Goal: Ask a question: Seek information or help from site administrators or community

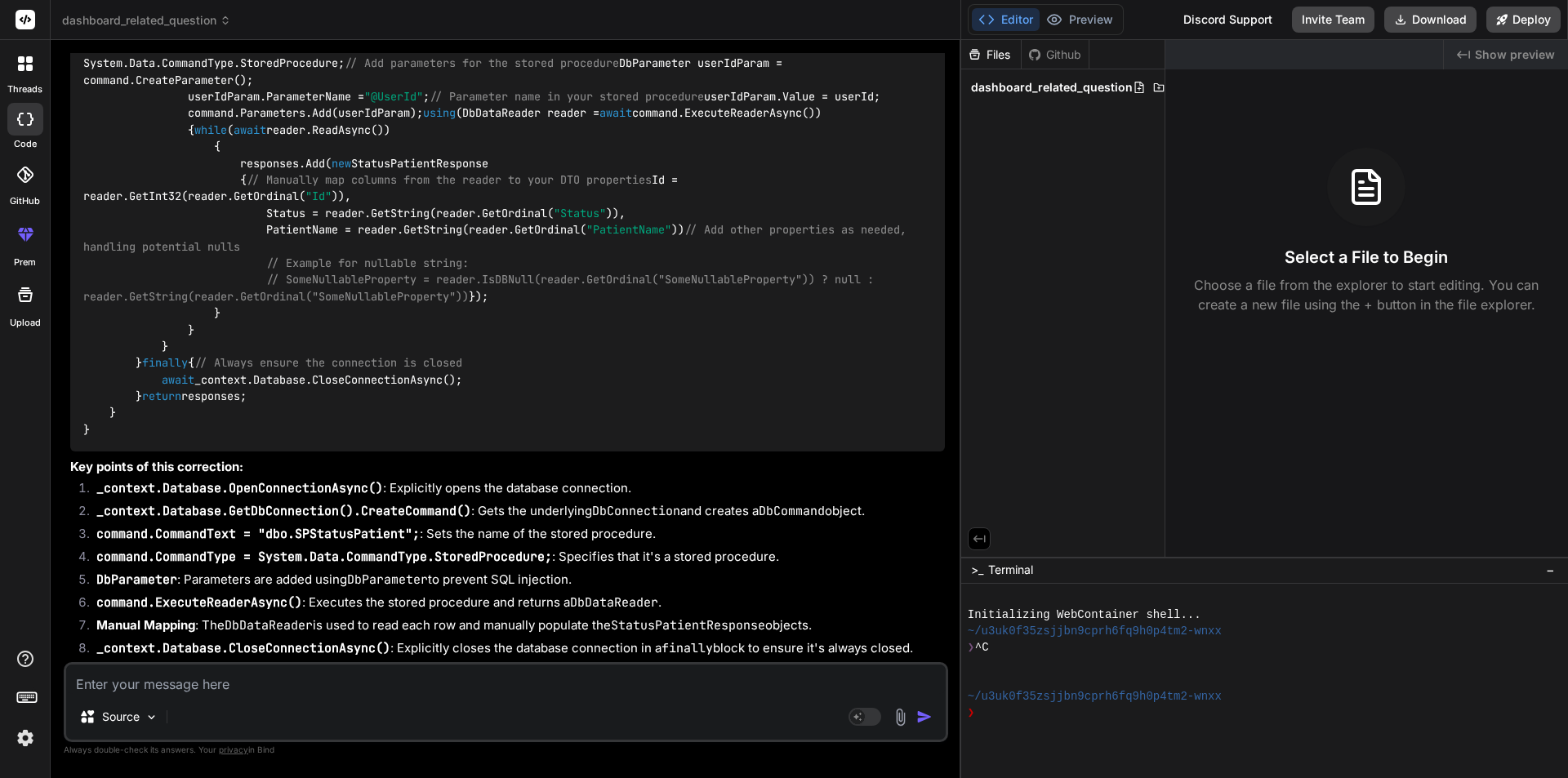
scroll to position [7675, 0]
click at [341, 688] on textarea at bounding box center [506, 679] width 880 height 29
type textarea "C"
type textarea "x"
type textarea "Ca"
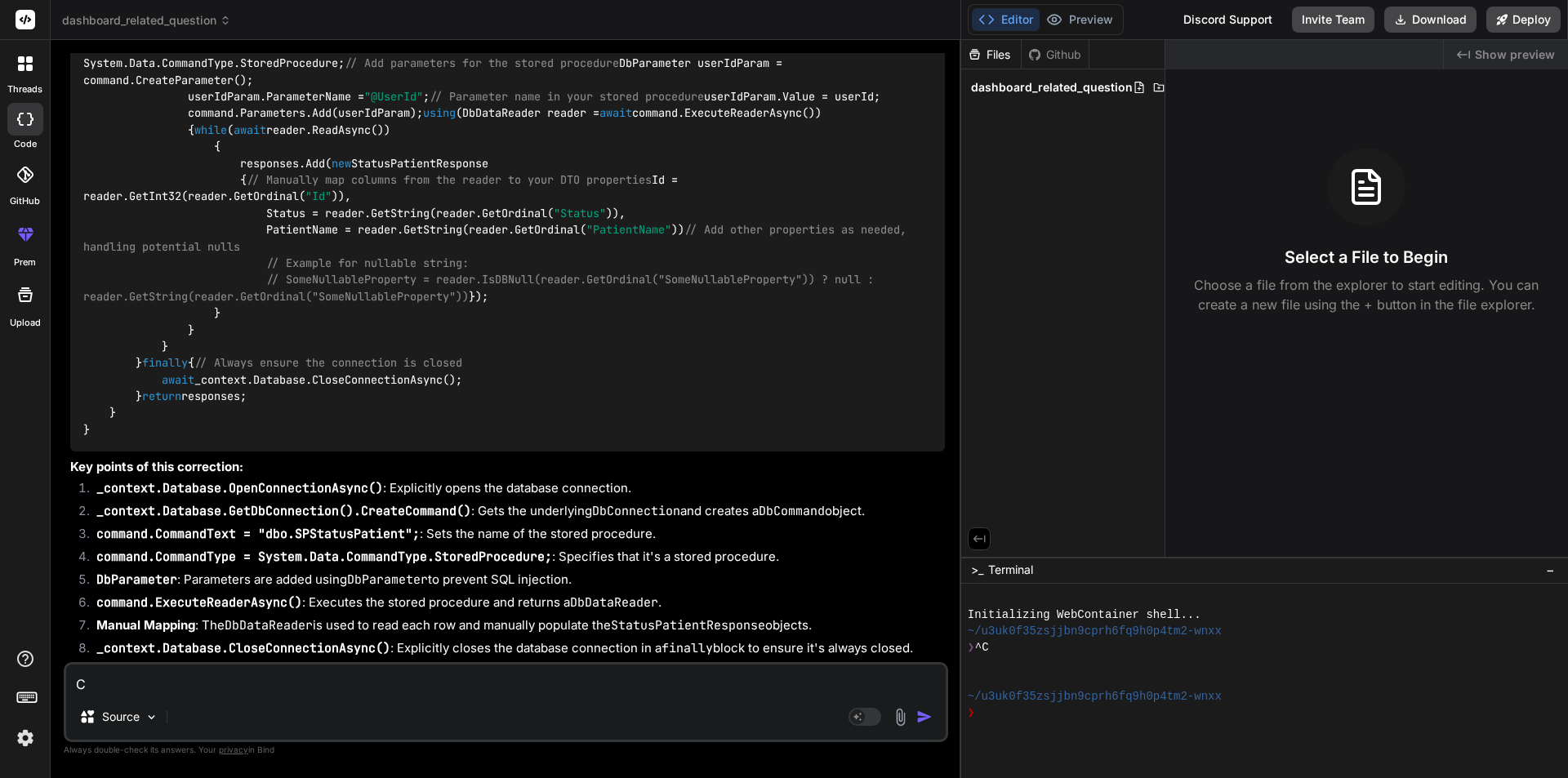
type textarea "x"
type textarea "Can"
type textarea "x"
type textarea "Can"
type textarea "x"
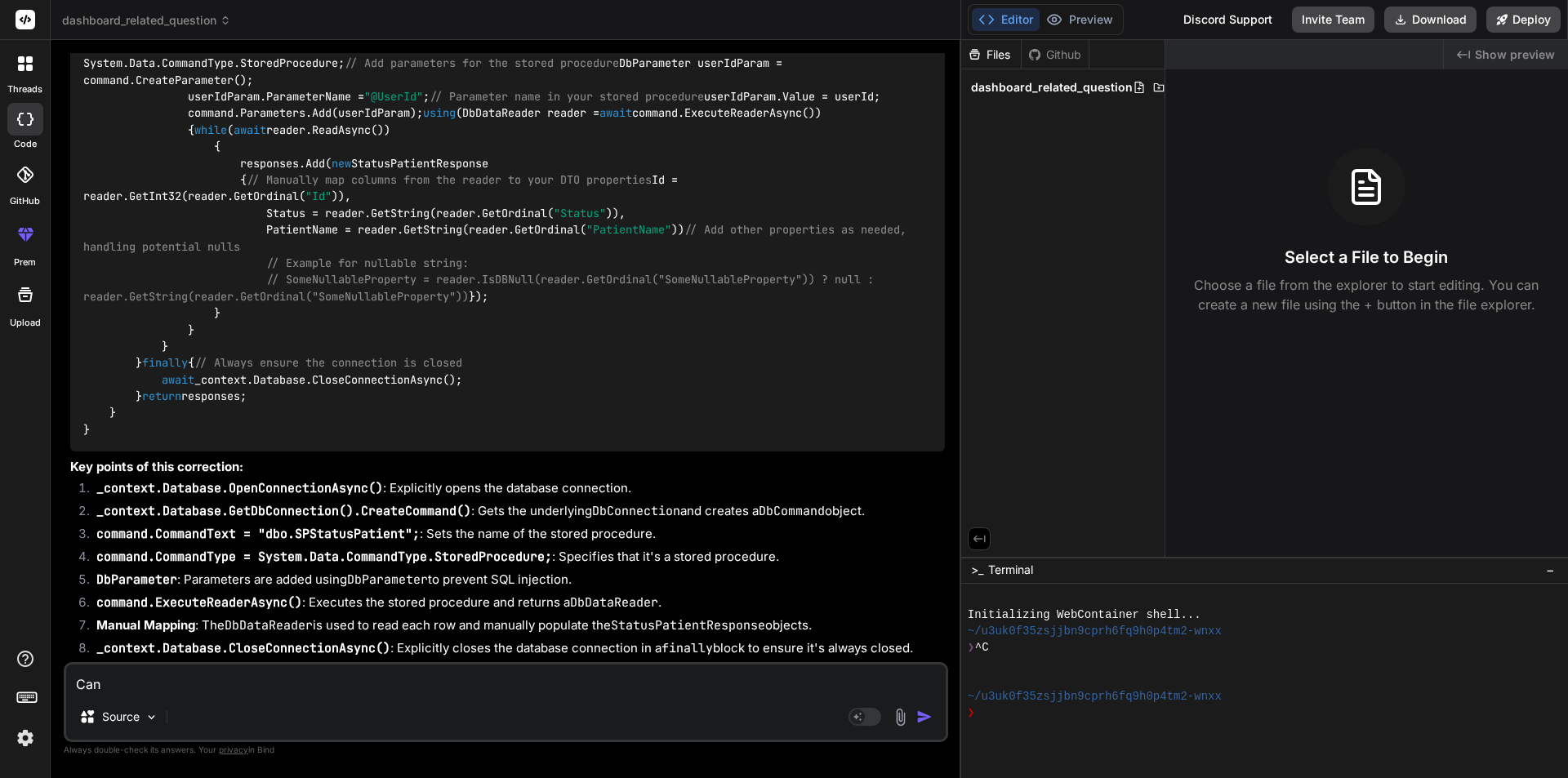
type textarea "Can y"
type textarea "x"
type textarea "Can yo"
type textarea "x"
type textarea "Can you"
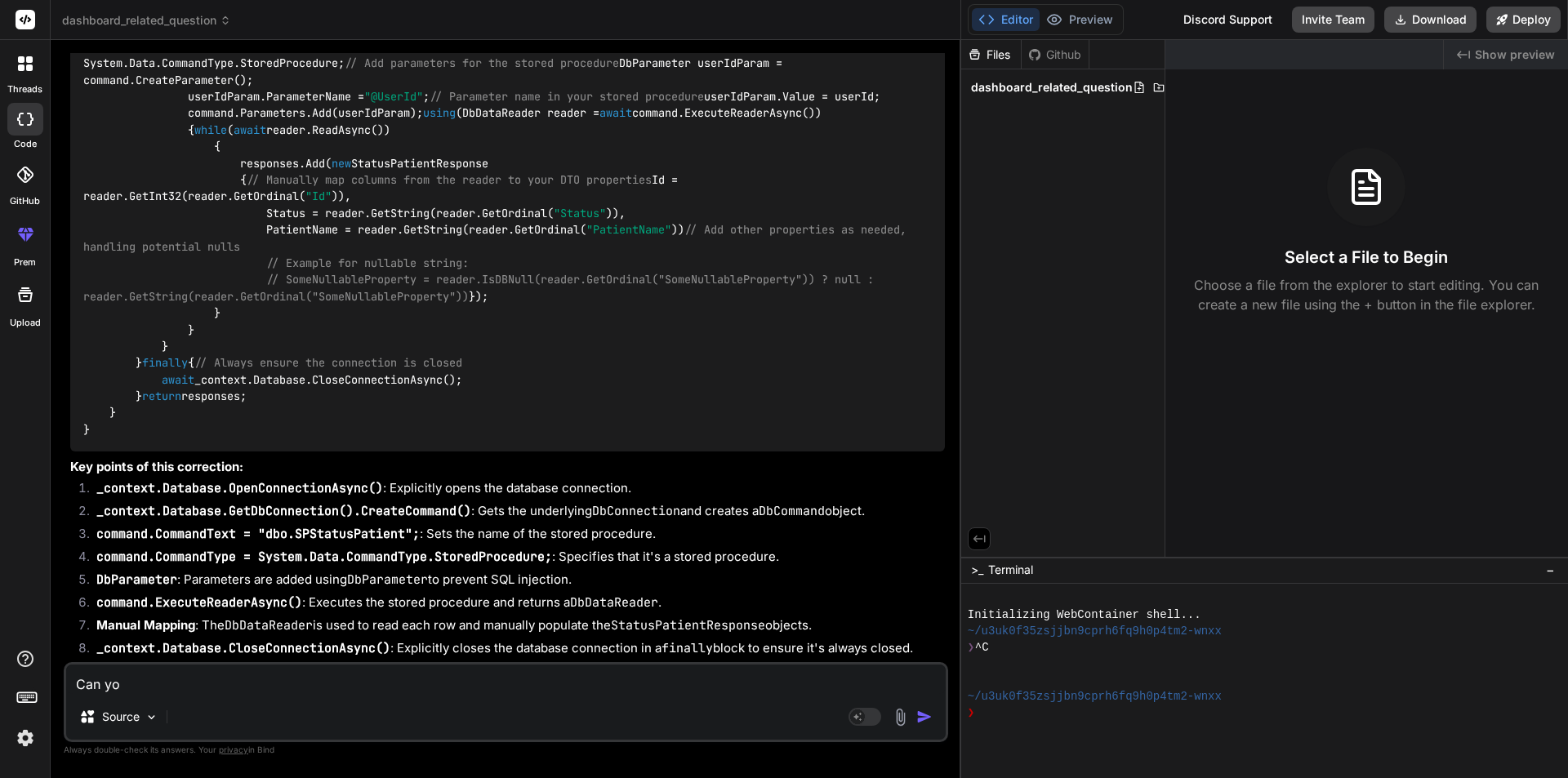
type textarea "x"
type textarea "Can you"
type textarea "x"
type textarea "Can you t"
type textarea "x"
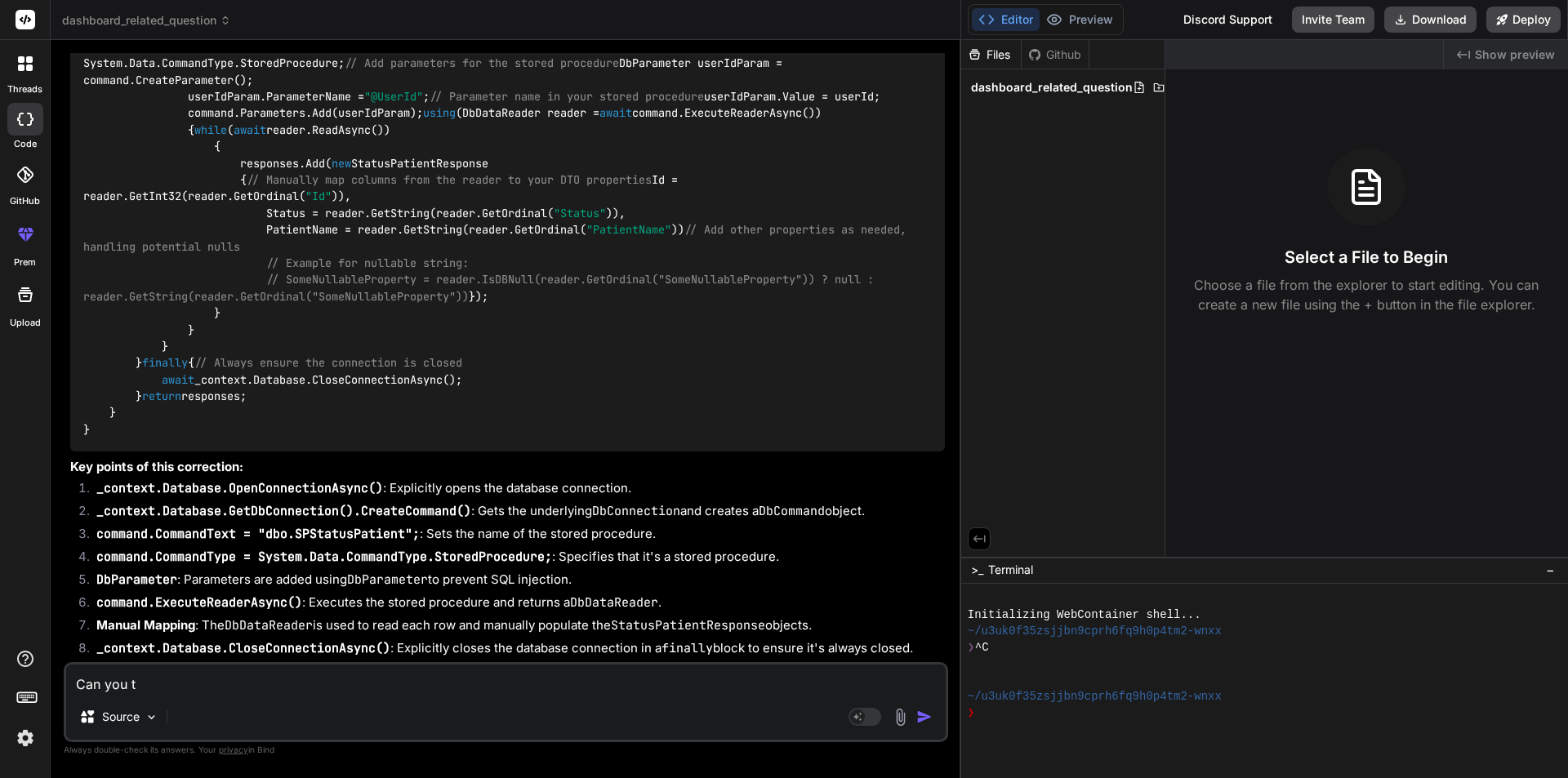
type textarea "Can you te"
type textarea "x"
type textarea "Can you tel"
type textarea "x"
type textarea "Can you tell"
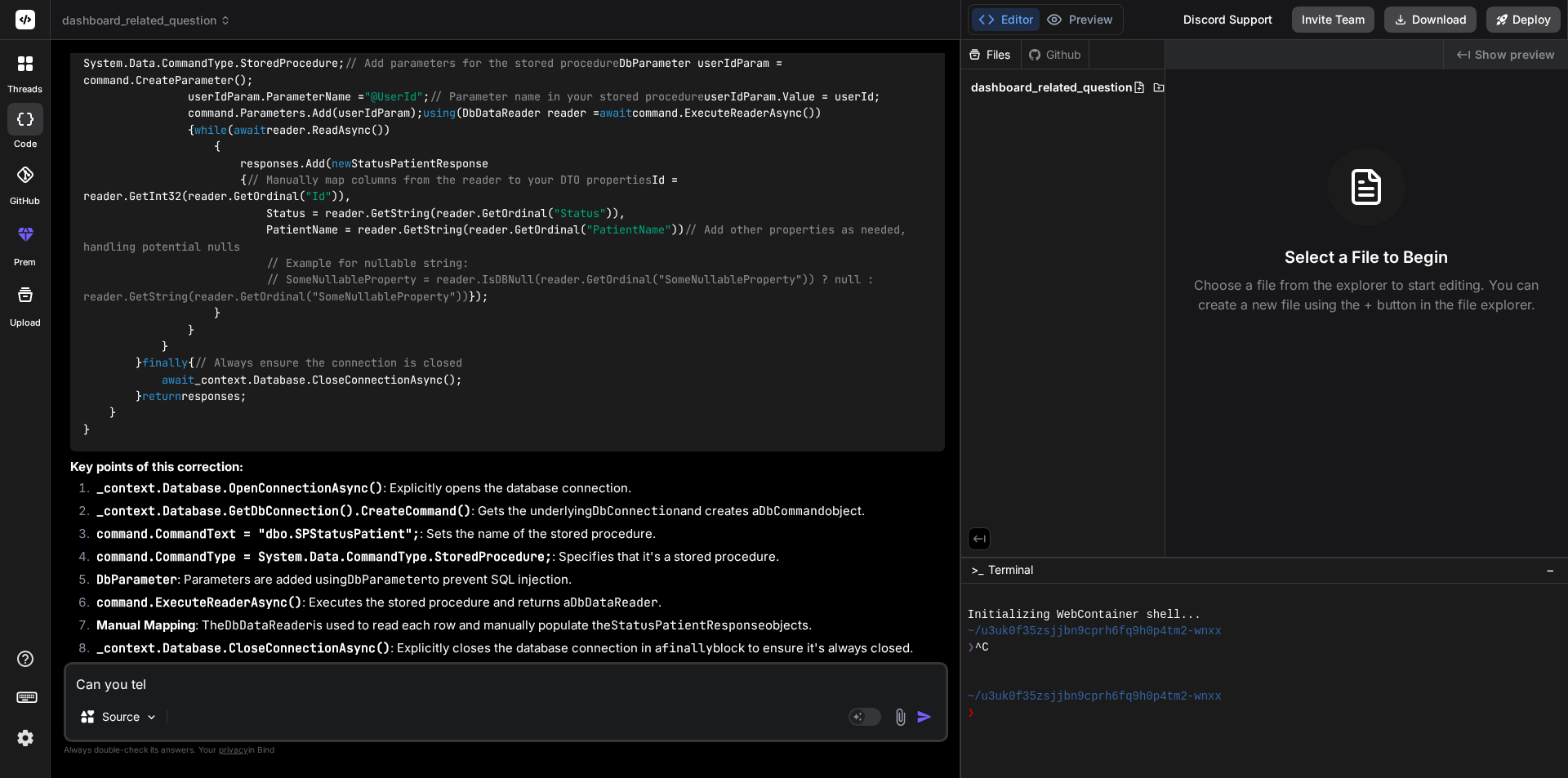
type textarea "x"
type textarea "Can you tell"
type textarea "x"
type textarea "Can you tell t"
type textarea "x"
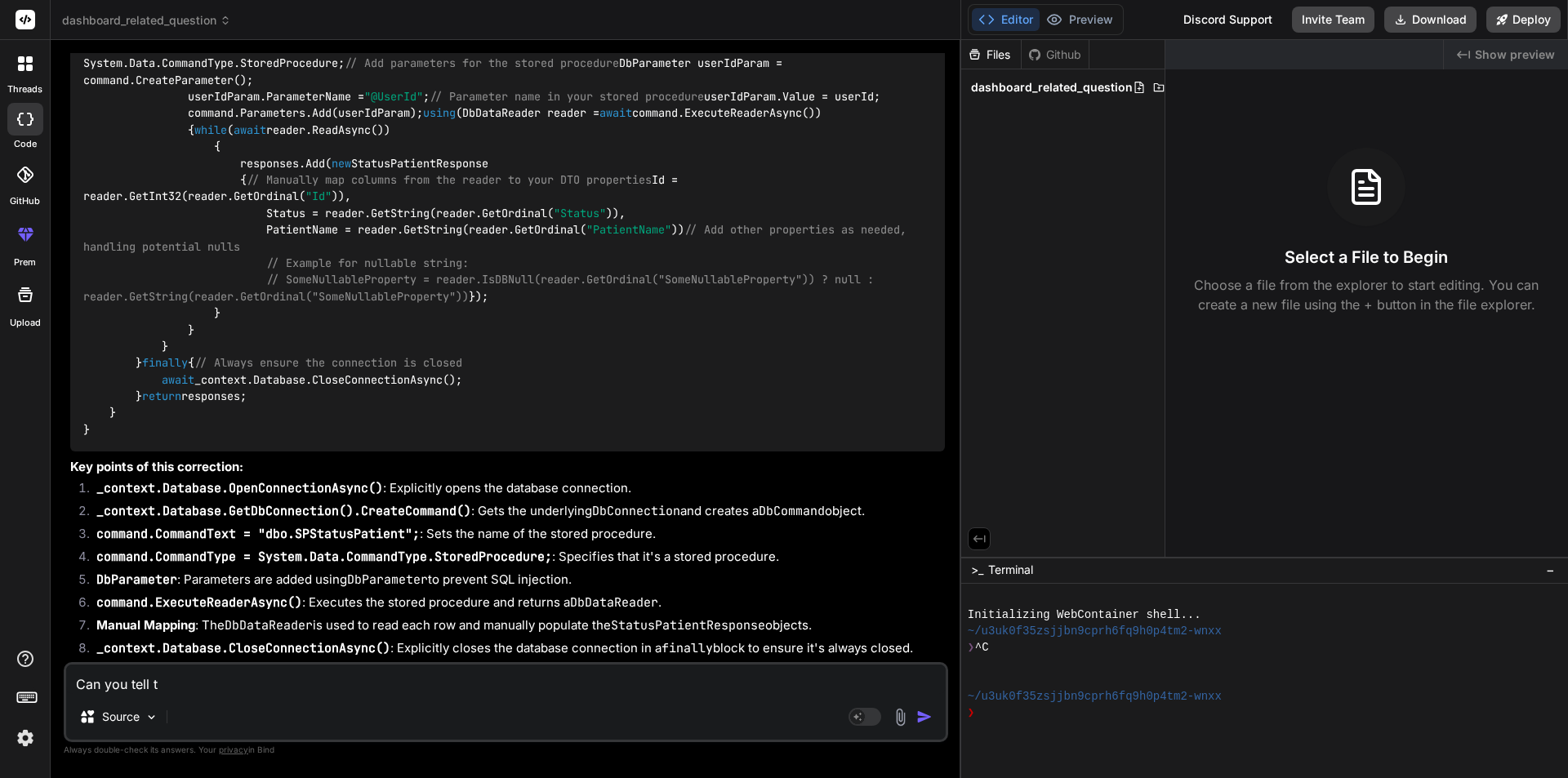
type textarea "Can you tell th"
type textarea "x"
type textarea "Can you tell the"
type textarea "x"
type textarea "Can you tell the"
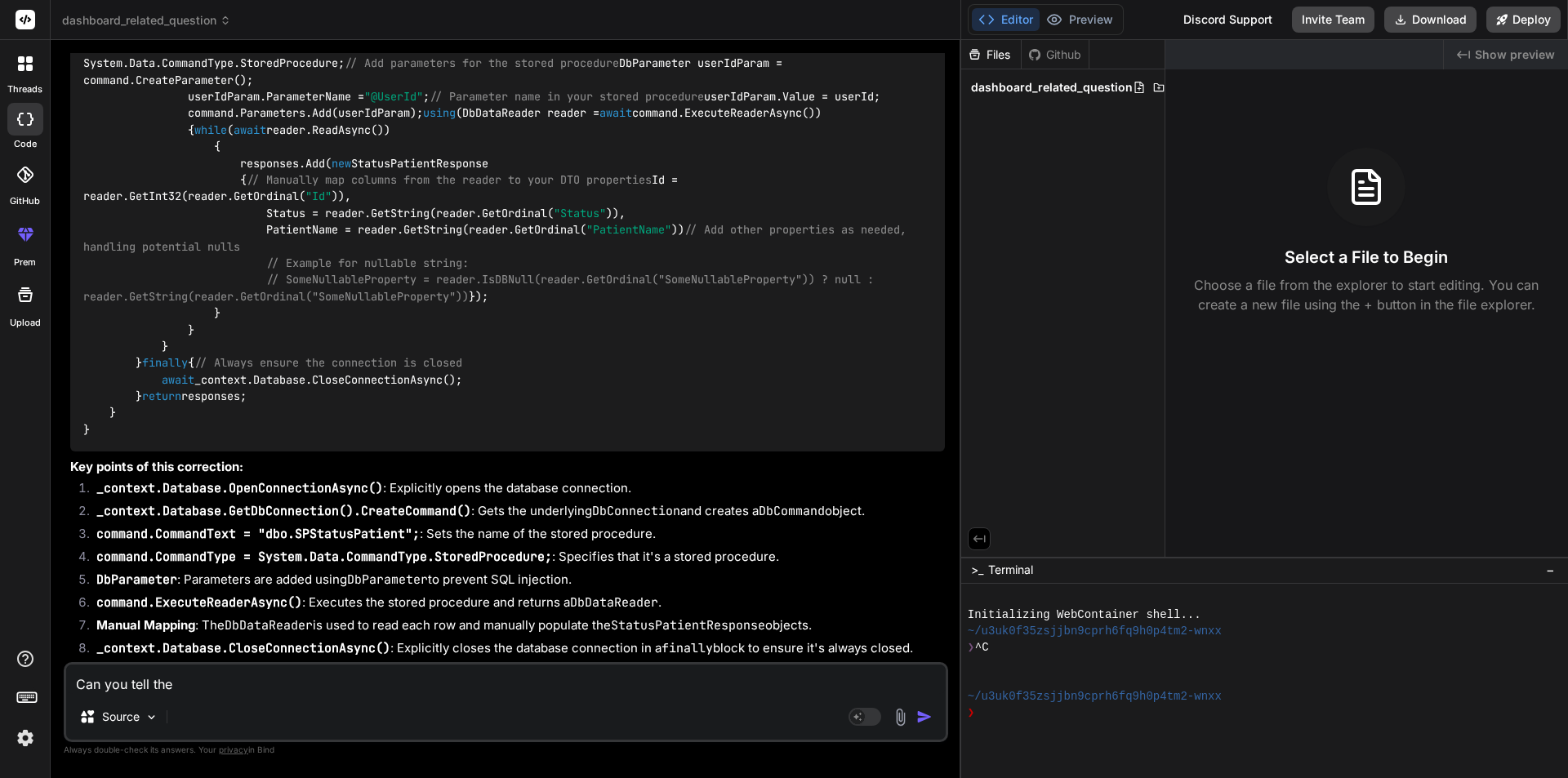
type textarea "x"
type textarea "Can you tell the d"
type textarea "x"
type textarea "Can you tell the di"
type textarea "x"
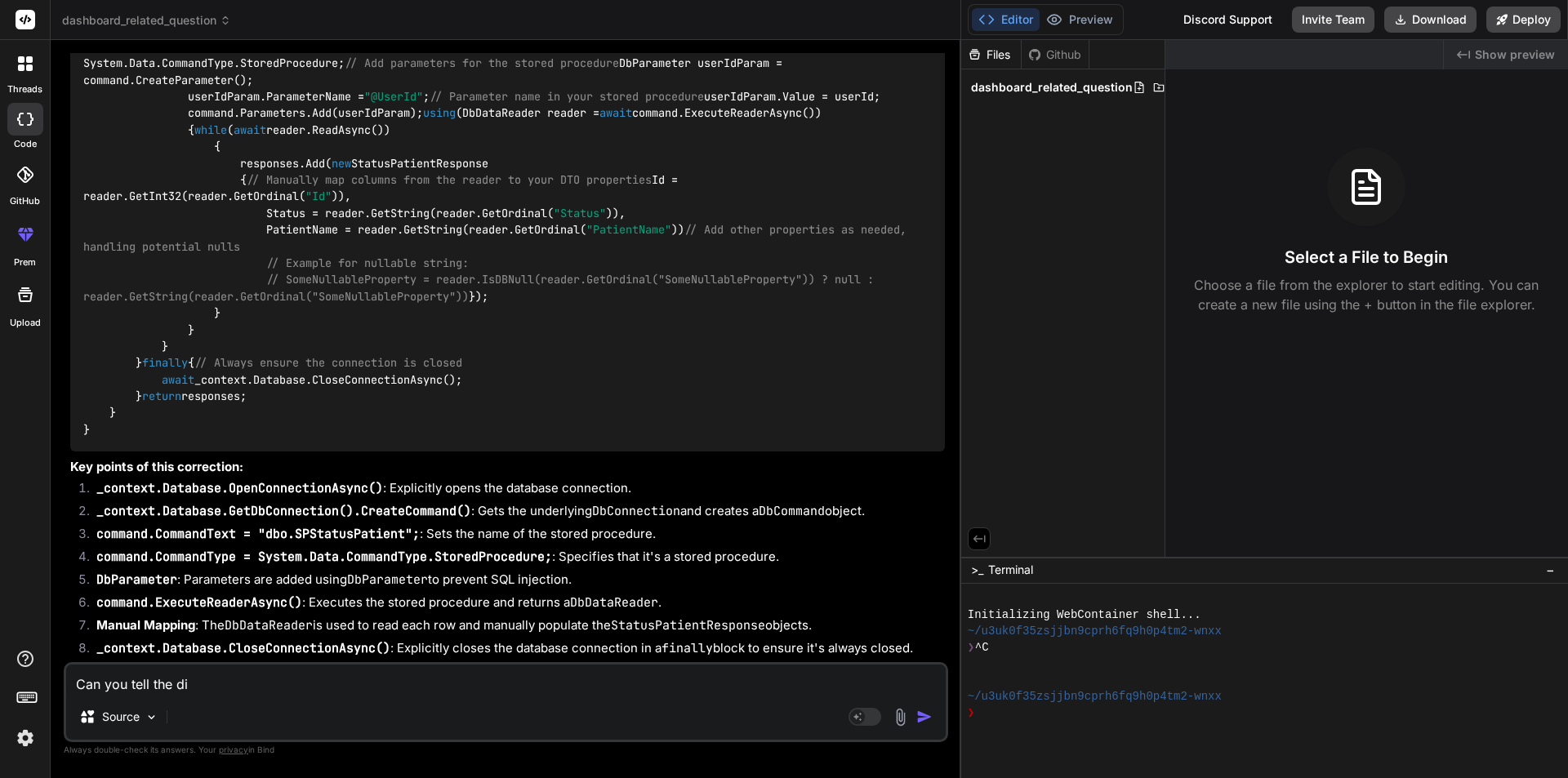
type textarea "Can you tell the dif"
type textarea "x"
type textarea "Can you tell the diff"
type textarea "x"
type textarea "Can you tell the diffe"
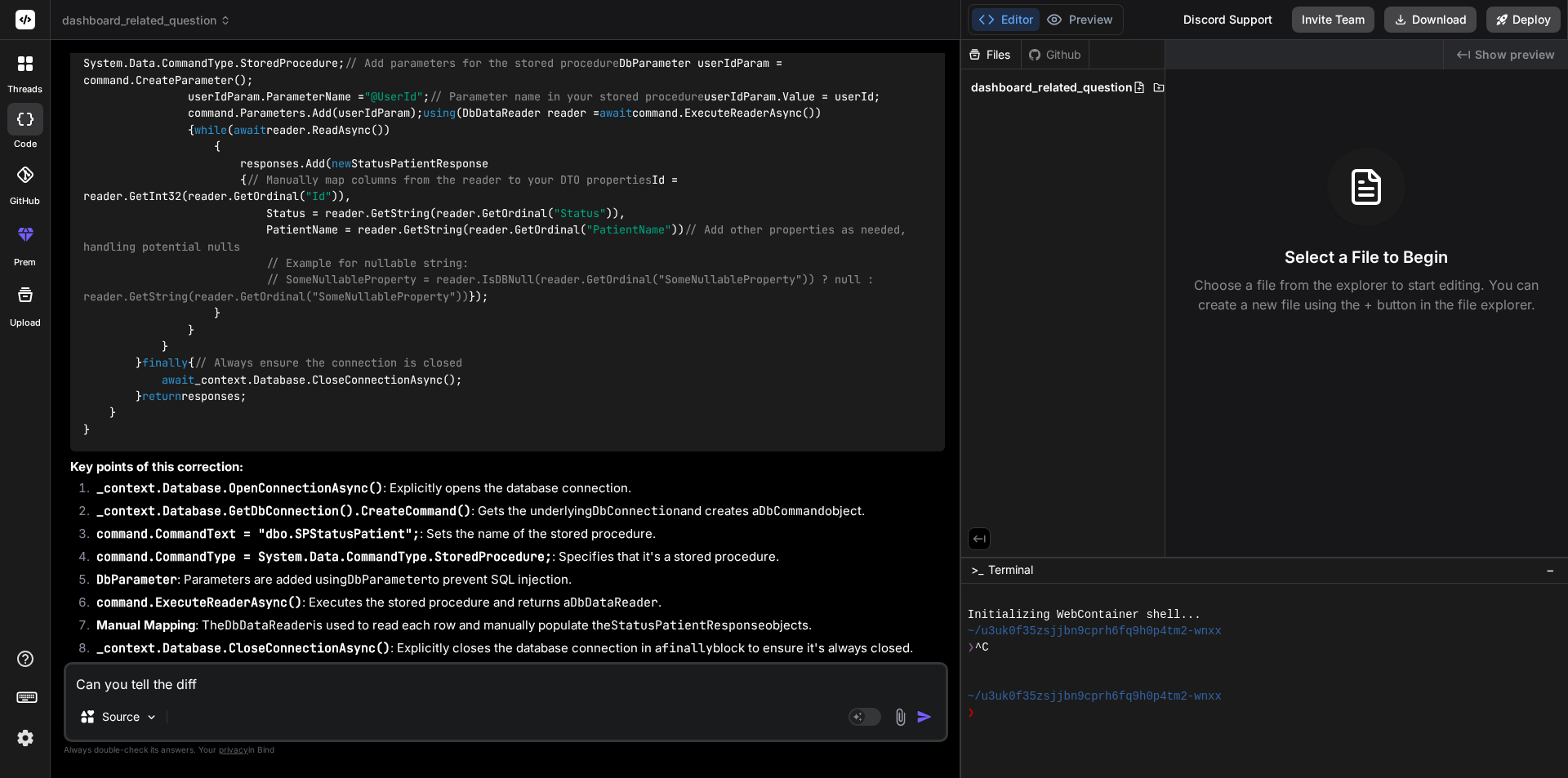
type textarea "x"
type textarea "Can you tell the differ"
type textarea "x"
type textarea "Can you tell the differe"
type textarea "x"
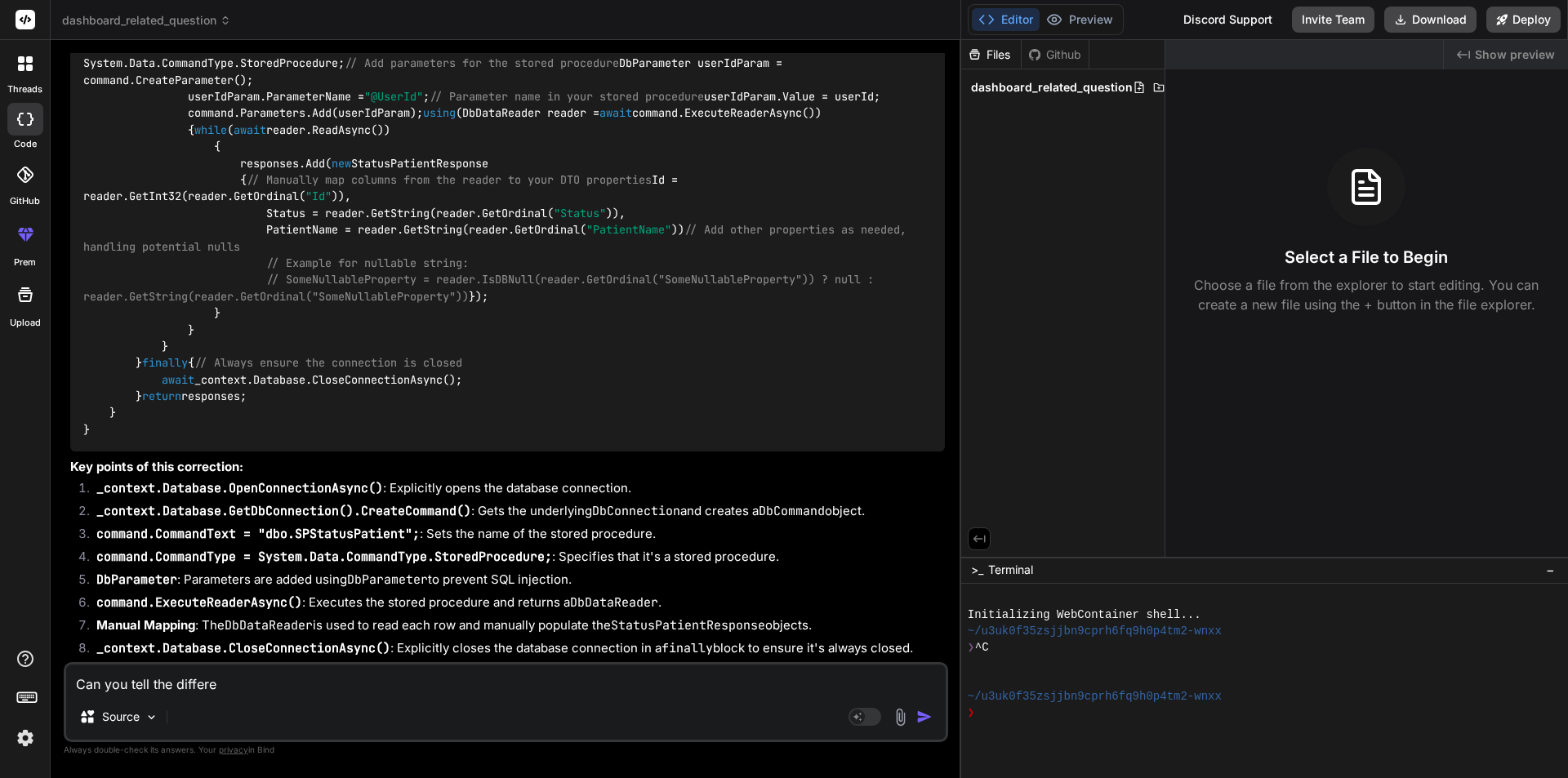
type textarea "Can you tell the differen"
type textarea "x"
type textarea "Can you tell the differenc"
type textarea "x"
type textarea "Can you tell the difference"
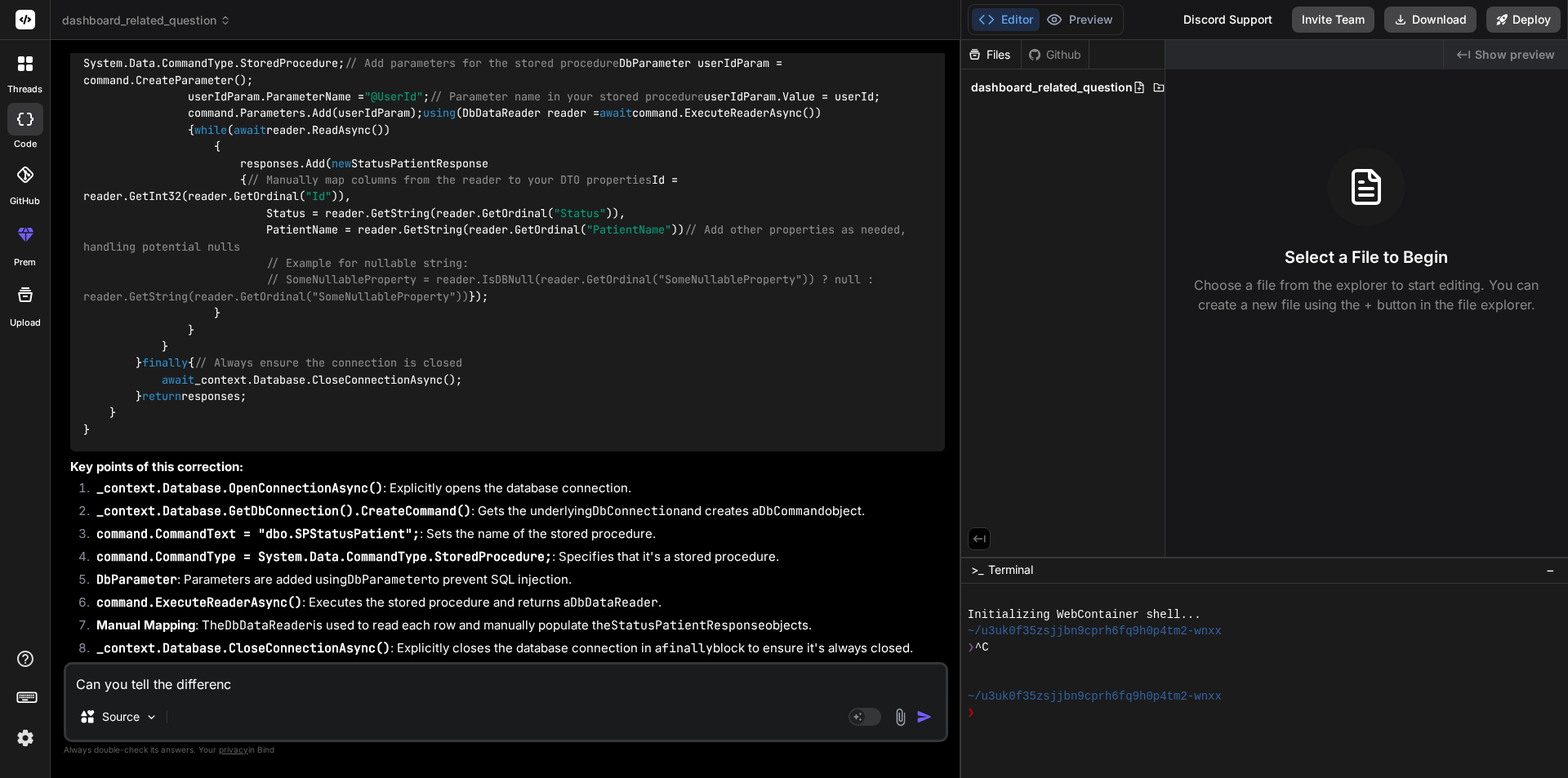
type textarea "x"
type textarea "Can you tell the difference"
type textarea "x"
type textarea "Can you tell the difference b"
type textarea "x"
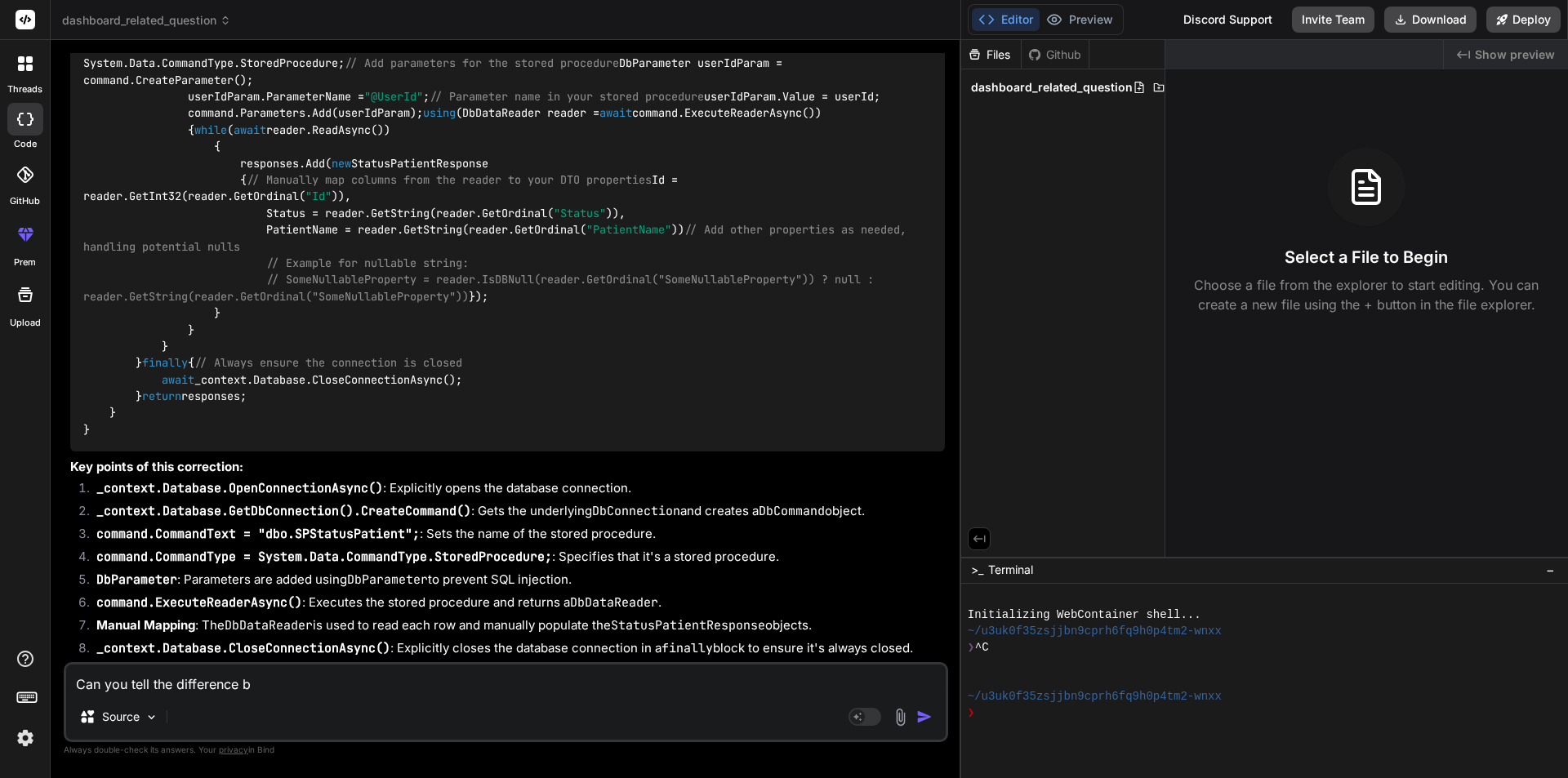
type textarea "Can you tell the difference be"
type textarea "x"
type textarea "Can you tell the difference bet"
type textarea "x"
type textarea "Can you tell the difference betw"
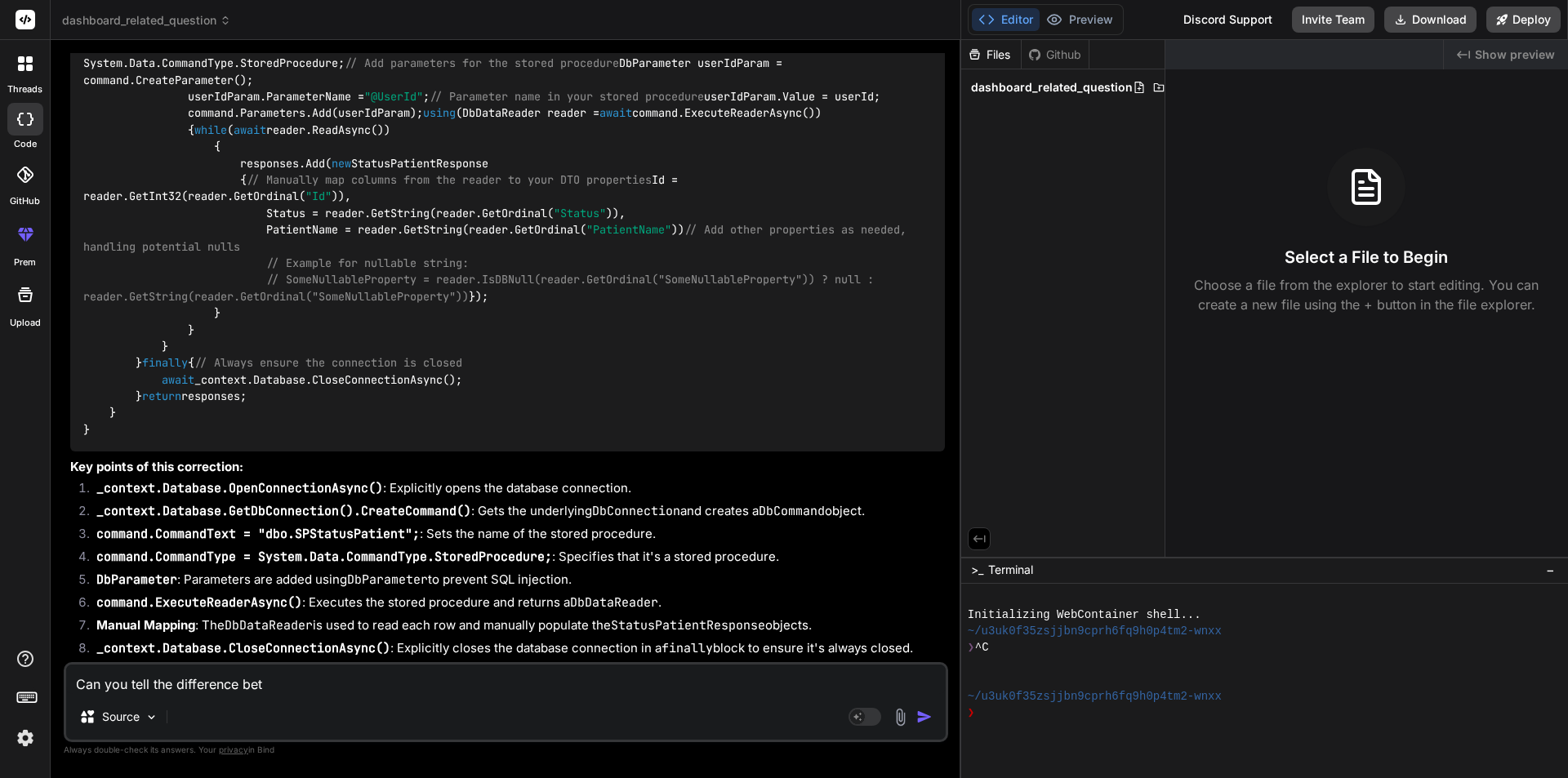
type textarea "x"
type textarea "Can you tell the difference betwe"
type textarea "x"
type textarea "Can you tell the difference betwee"
type textarea "x"
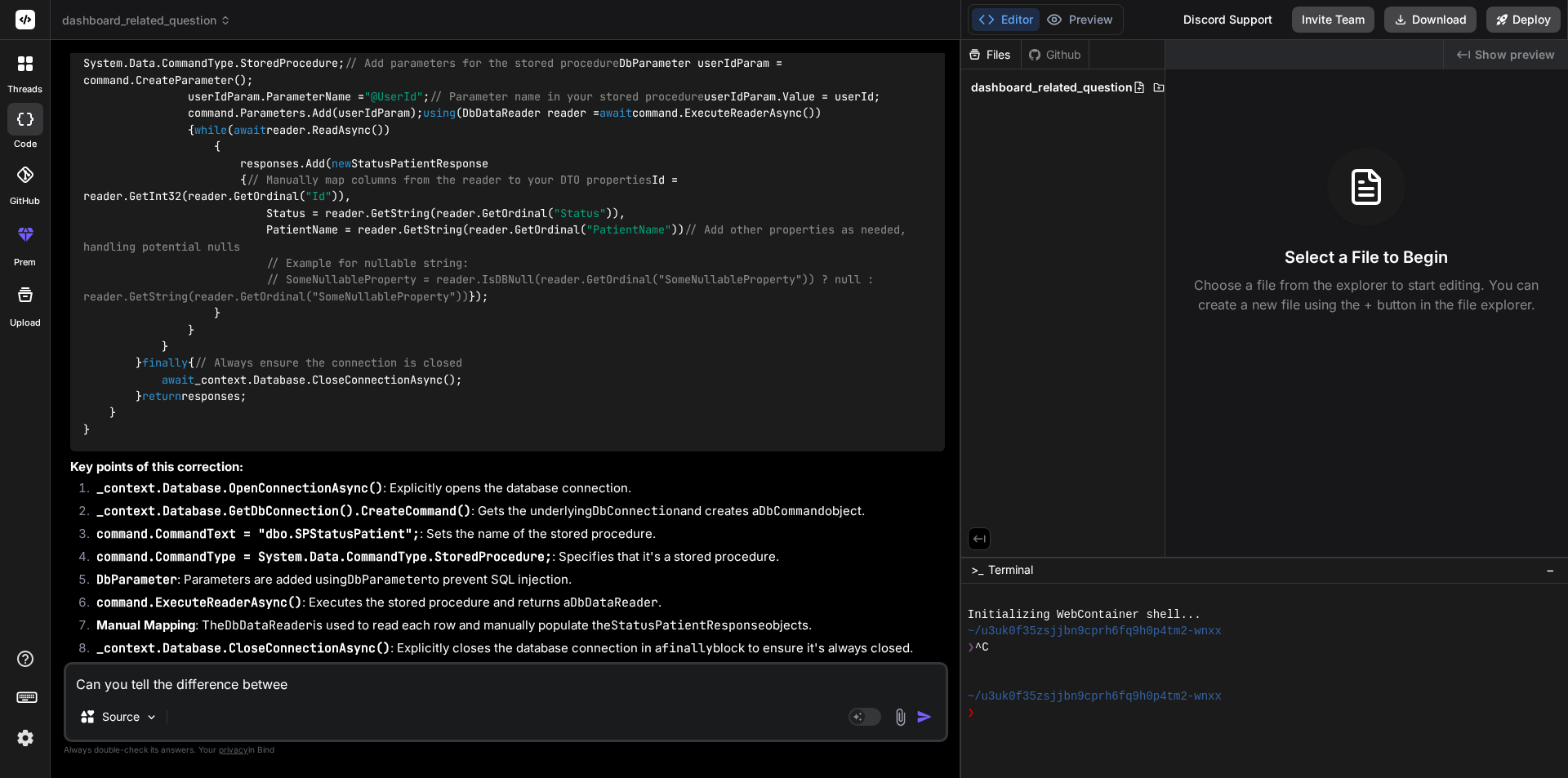
type textarea "Can you tell the difference between"
type textarea "x"
type textarea "Can you tell the difference between"
type textarea "x"
type textarea "Can you tell the difference between _"
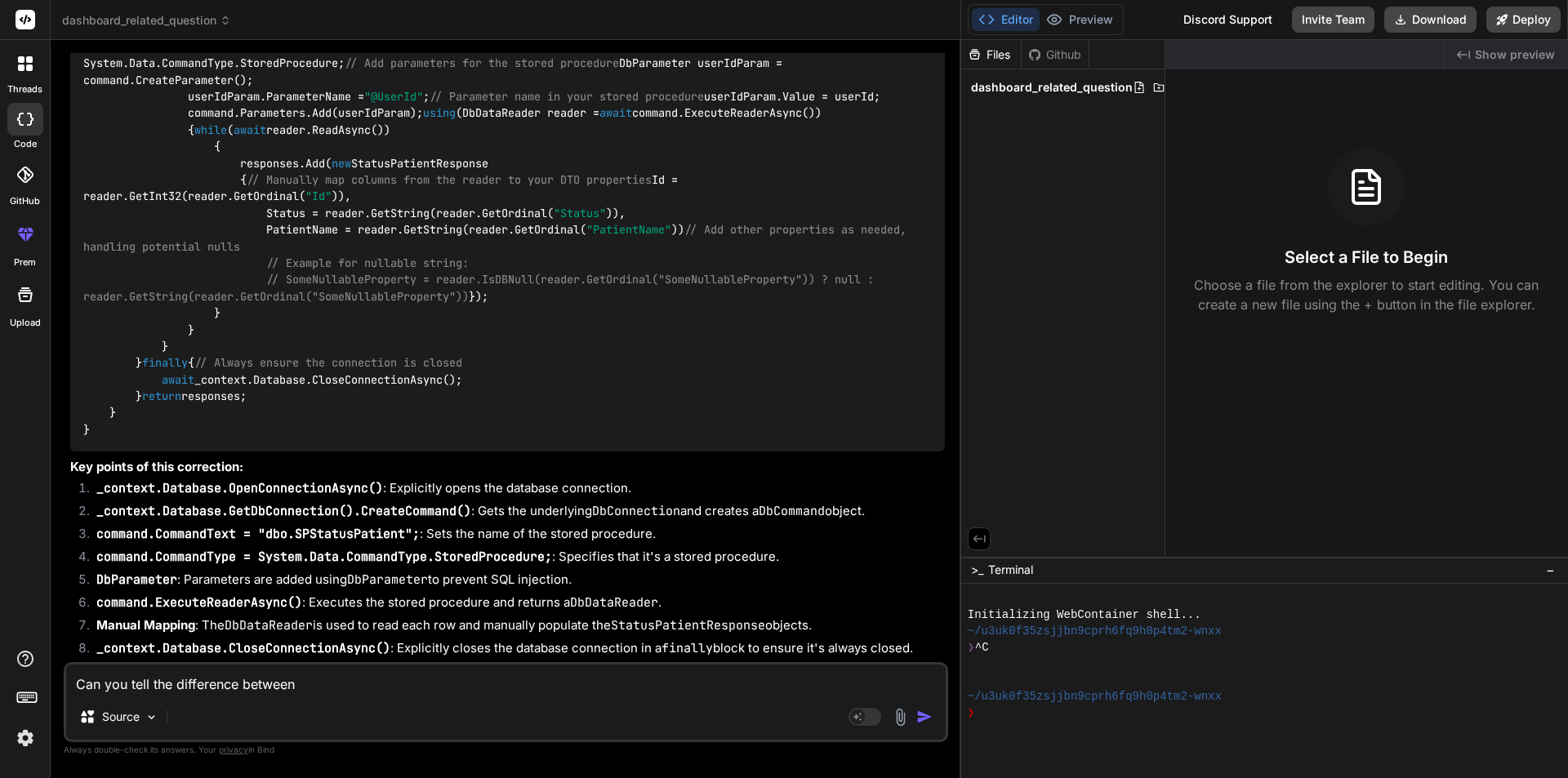
type textarea "x"
type textarea "Can you tell the difference between"
type textarea "x"
type textarea "Can you tell the difference between -"
type textarea "x"
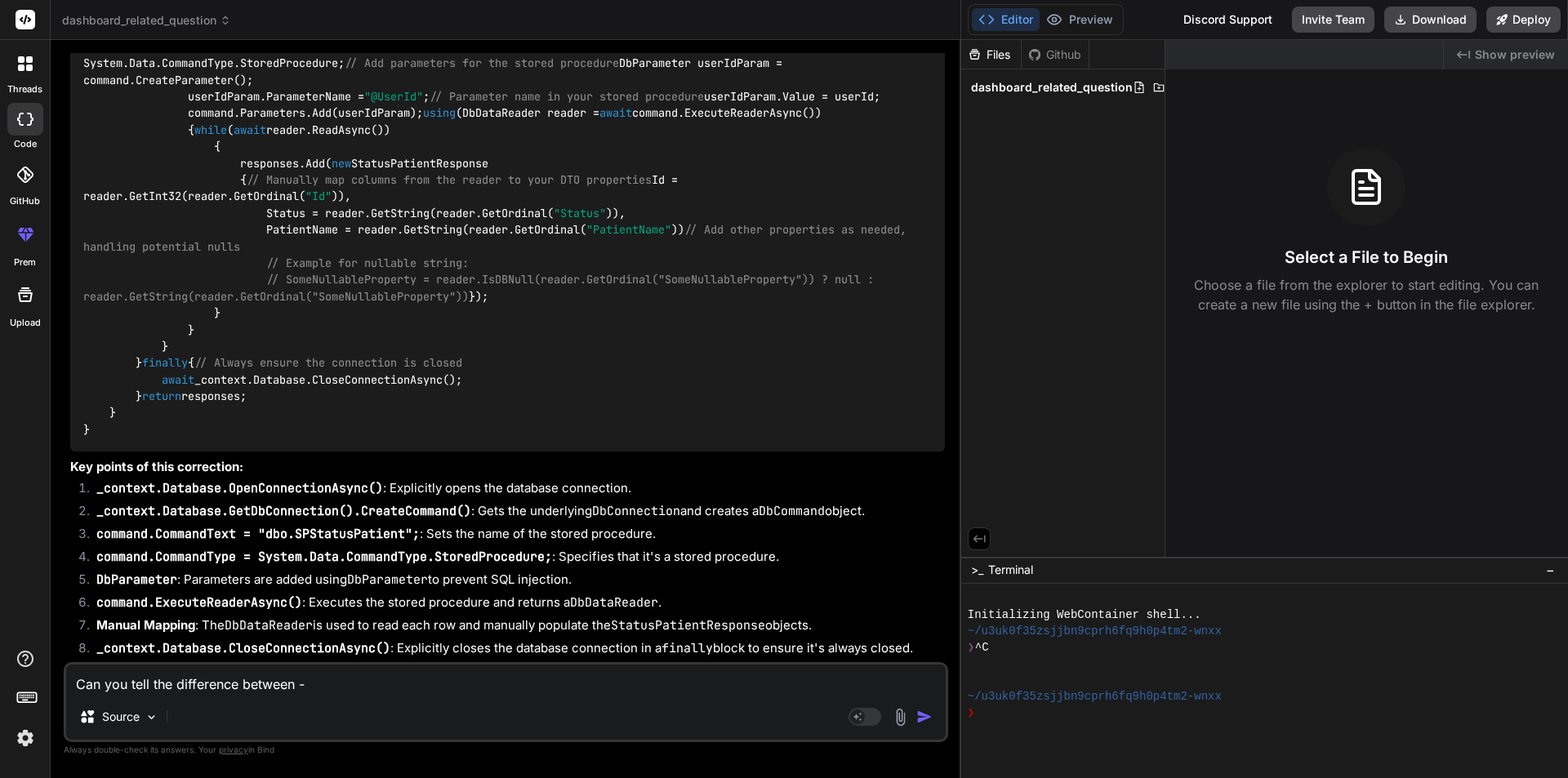
type textarea "Can you tell the difference between ->"
type textarea "x"
type textarea "Can you tell the difference between ->"
type textarea "x"
paste textarea "List<StatusPatientResponse>? responses = _context.Database.SqlQueryRaw<StatusPa…"
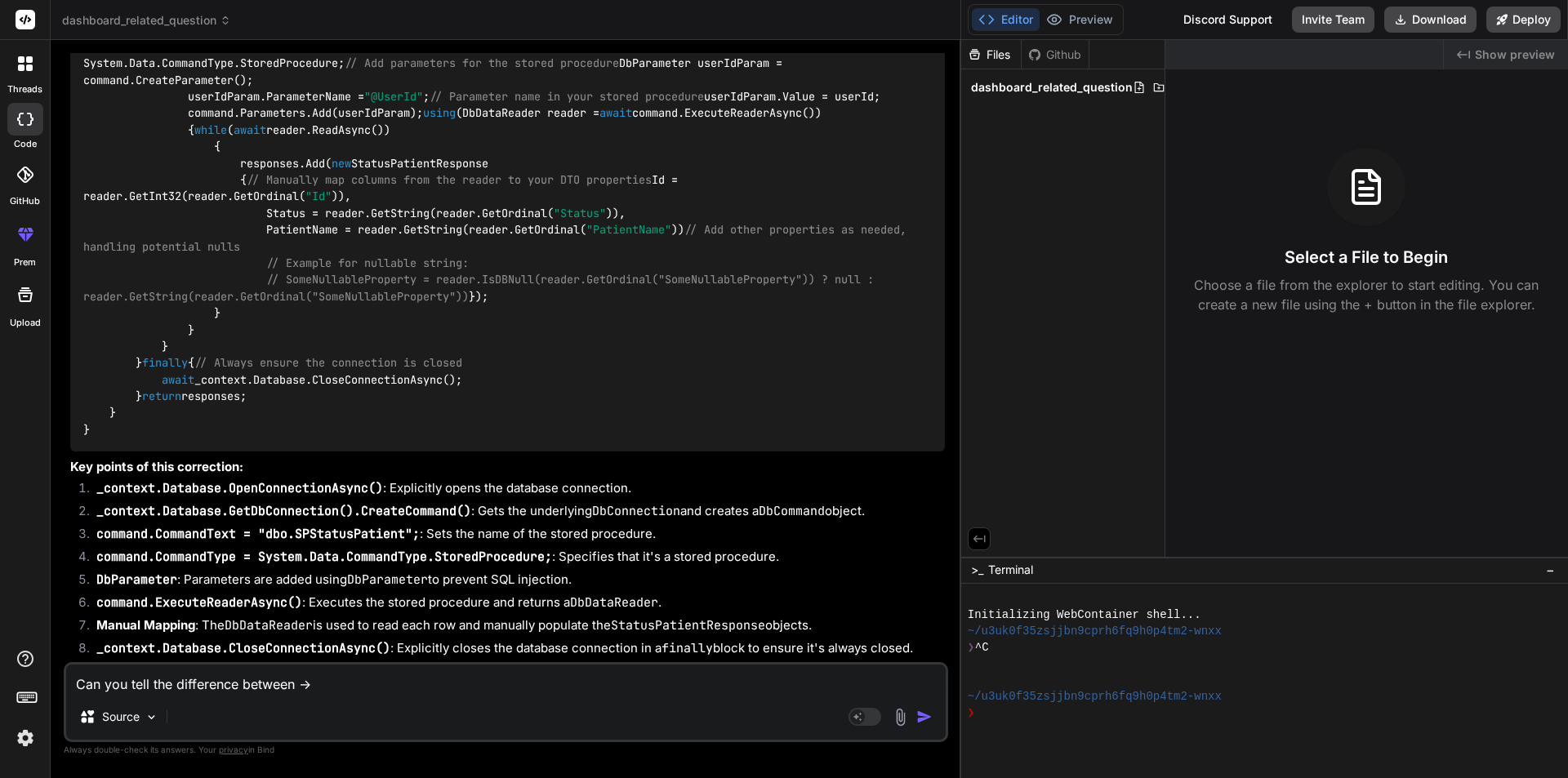
type textarea "Can you tell the difference between -> List<StatusPatientResponse>? responses =…"
type textarea "x"
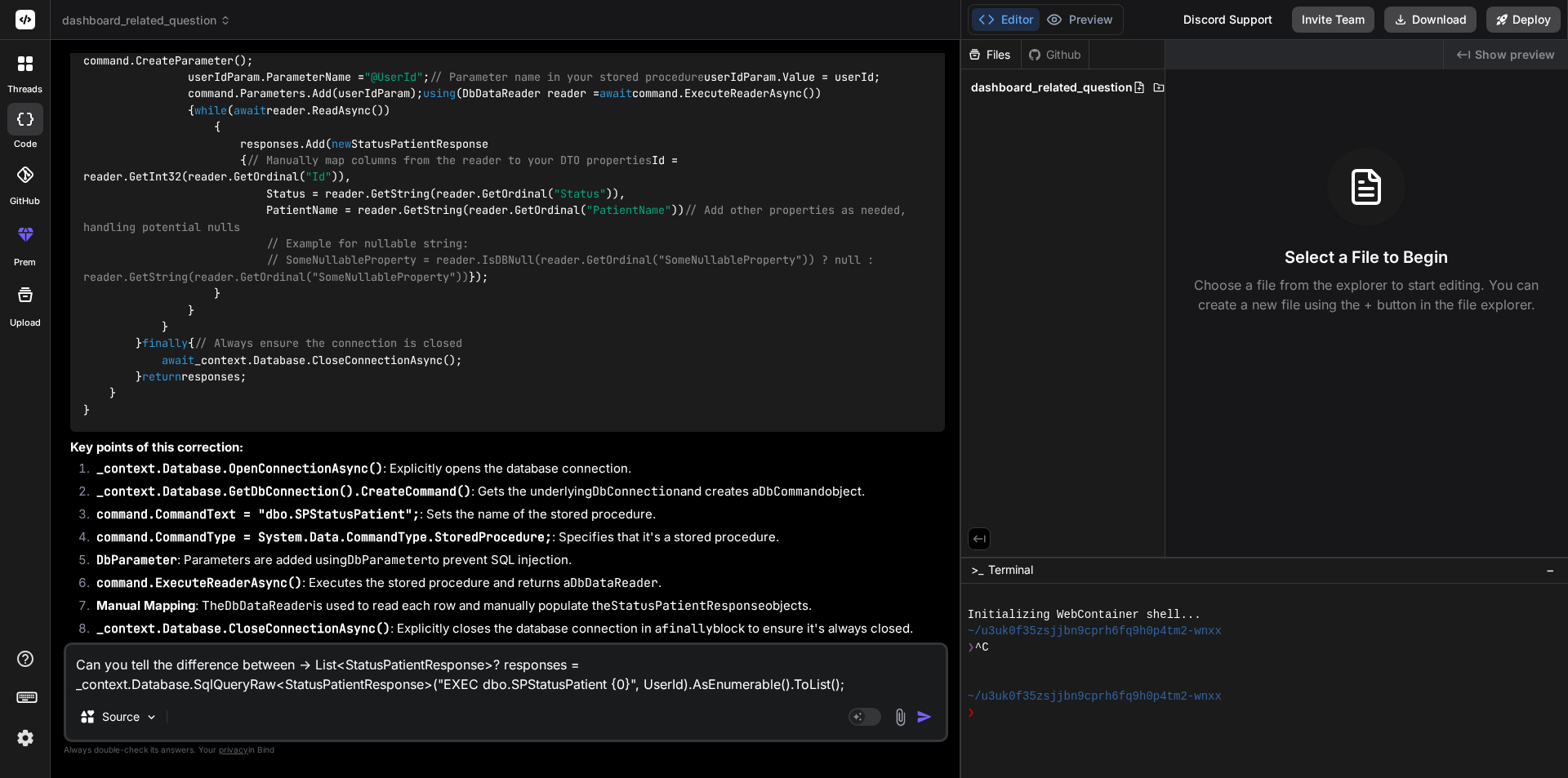
type textarea "Can you tell the difference between -> List<StatusPatientResponse>? responses =…"
type textarea "x"
type textarea "Can you tell the difference between -> List<StatusPatientResponse>? responses =…"
type textarea "x"
type textarea "Can you tell the difference between -> List<StatusPatientResponse>? responses =…"
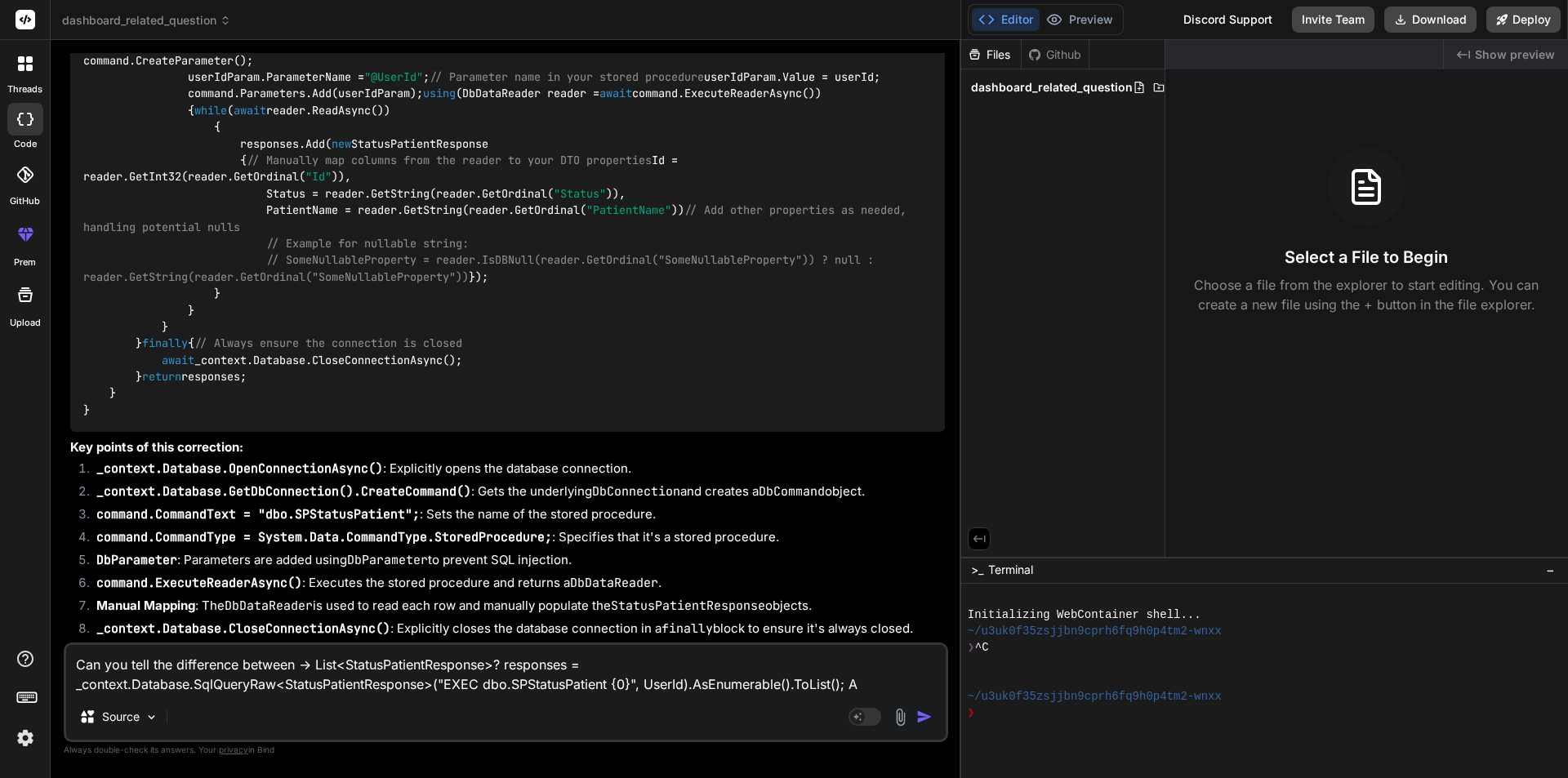
type textarea "x"
type textarea "Can you tell the difference between -> List<StatusPatientResponse>? responses =…"
type textarea "x"
type textarea "Can you tell the difference between -> List<StatusPatientResponse>? responses =…"
type textarea "x"
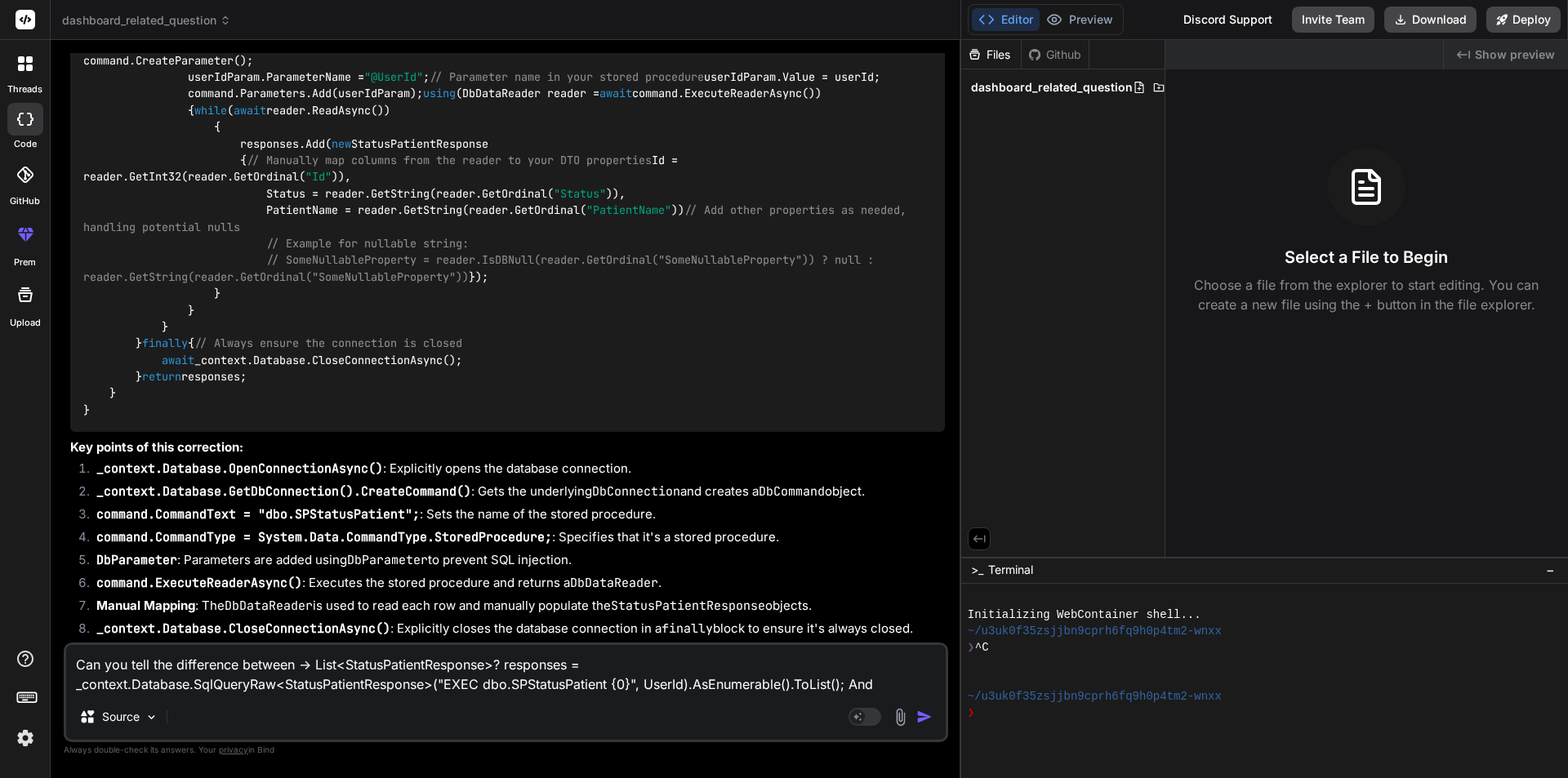
paste textarea "List<StatusPatientResponse>? responses = _context.Database.SqlQueryRaw<StatusPa…"
type textarea "Can you tell the difference between -> List<StatusPatientResponse>? responses =…"
type textarea "x"
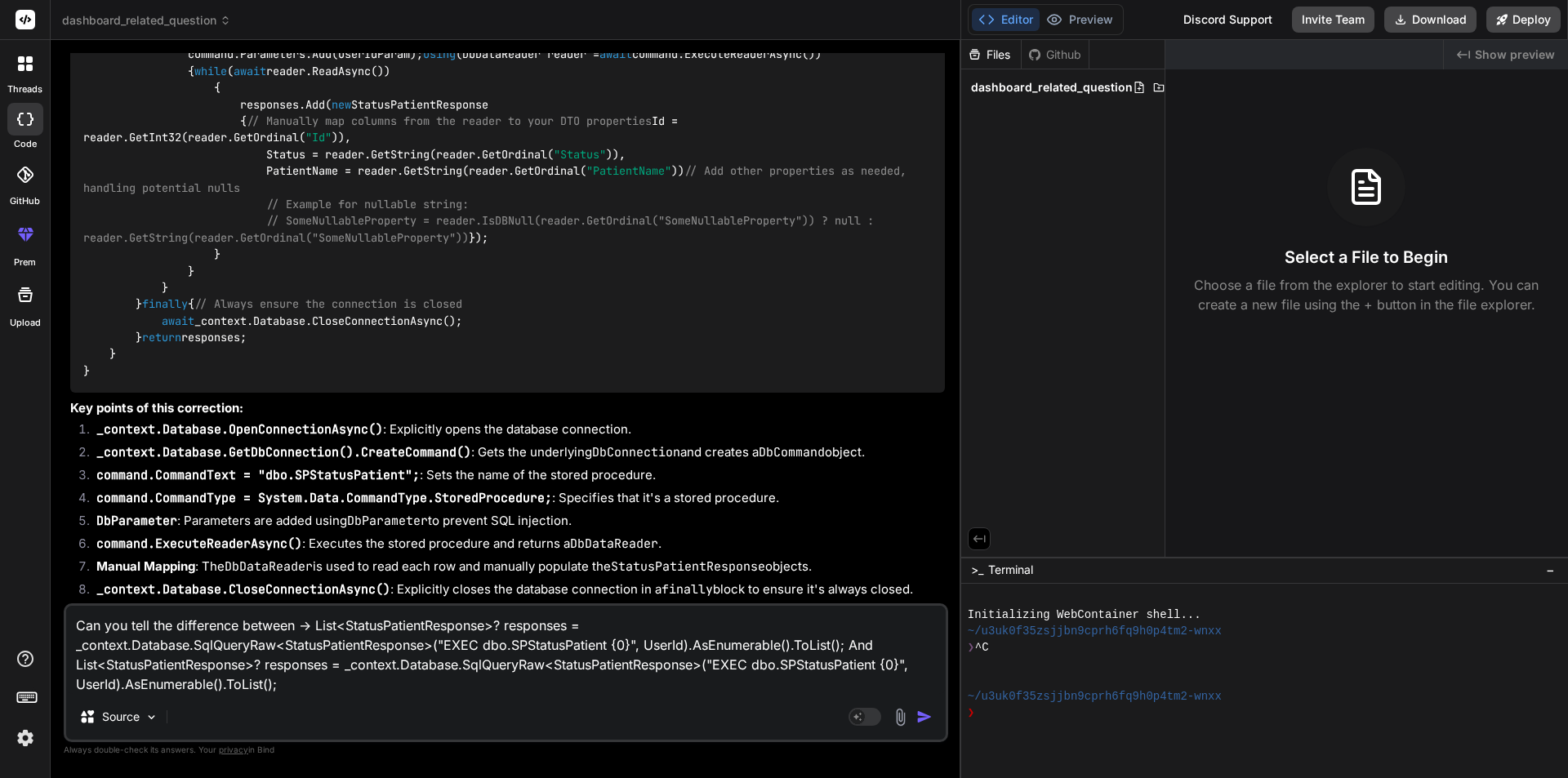
drag, startPoint x: 223, startPoint y: 681, endPoint x: 124, endPoint y: 691, distance: 99.5
click at [124, 691] on textarea "Can you tell the difference between -> List<StatusPatientResponse>? responses =…" at bounding box center [506, 650] width 880 height 88
type textarea "Can you tell the difference between -> List<StatusPatientResponse>? responses =…"
type textarea "x"
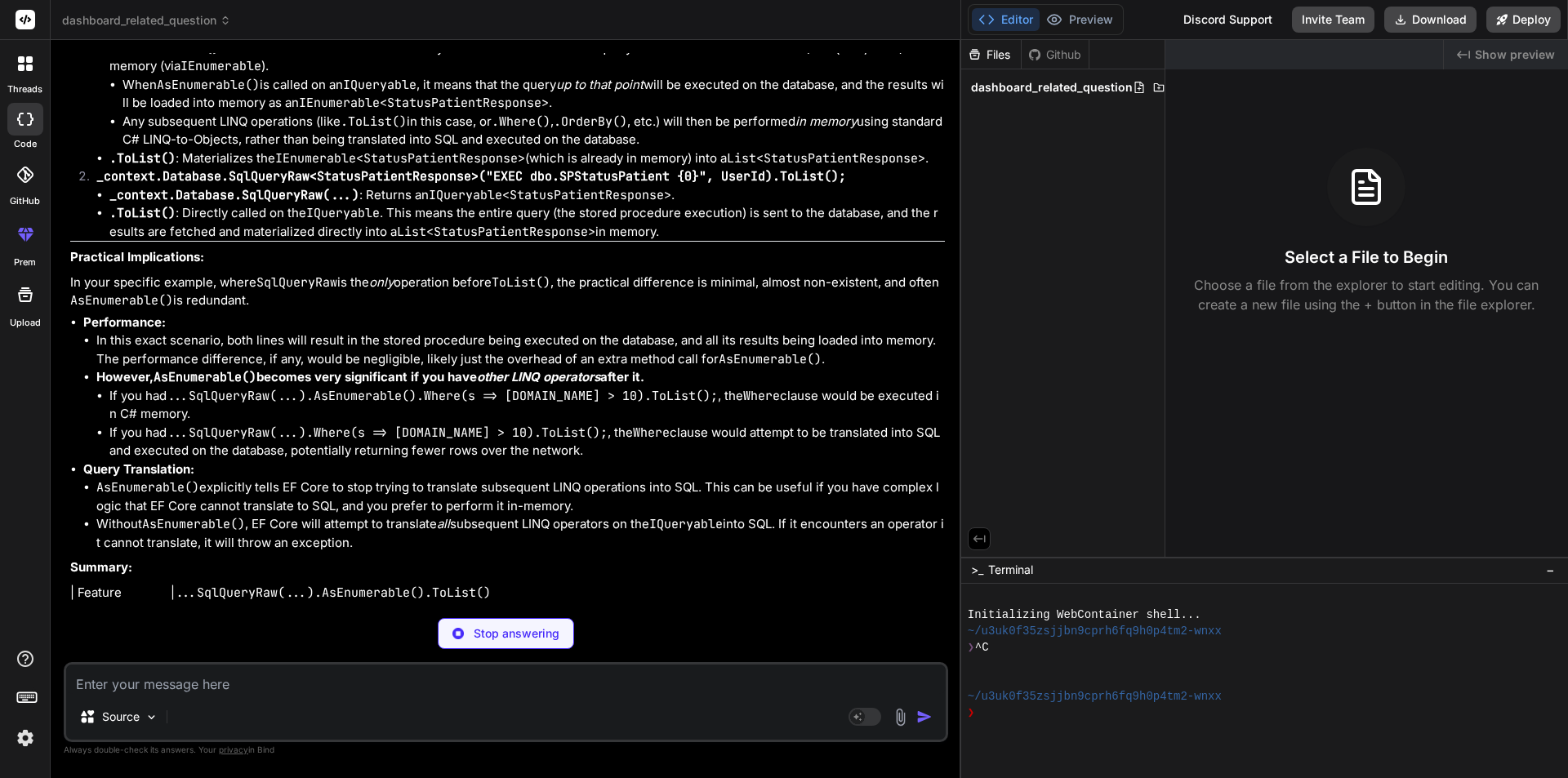
scroll to position [10180, 0]
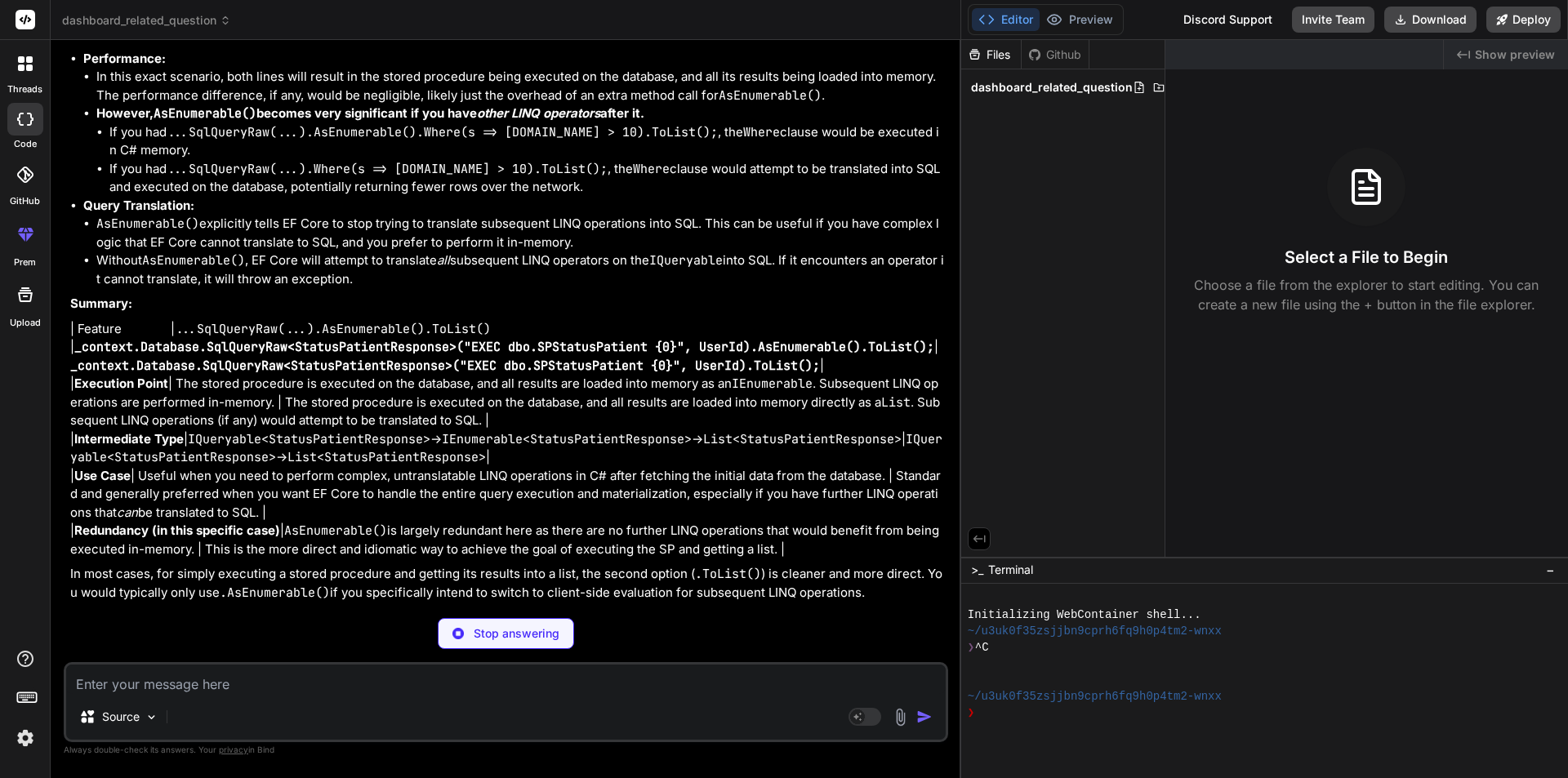
type textarea "x"
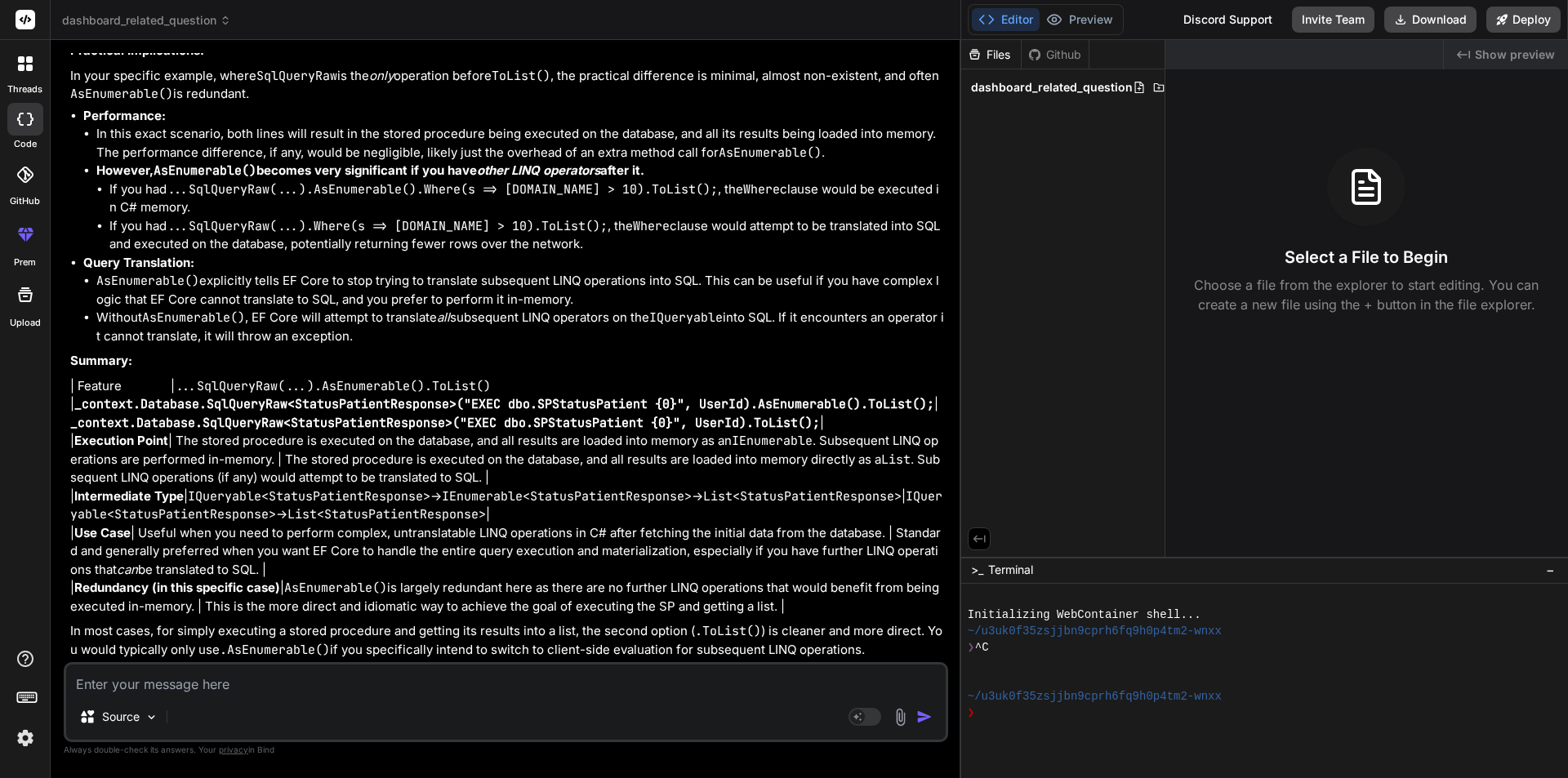
scroll to position [10646, 0]
drag, startPoint x: 571, startPoint y: 302, endPoint x: 300, endPoint y: 317, distance: 271.4
click at [300, 103] on p "In your specific example, where SqlQueryRaw is the only operation before ToList…" at bounding box center [508, 86] width 875 height 37
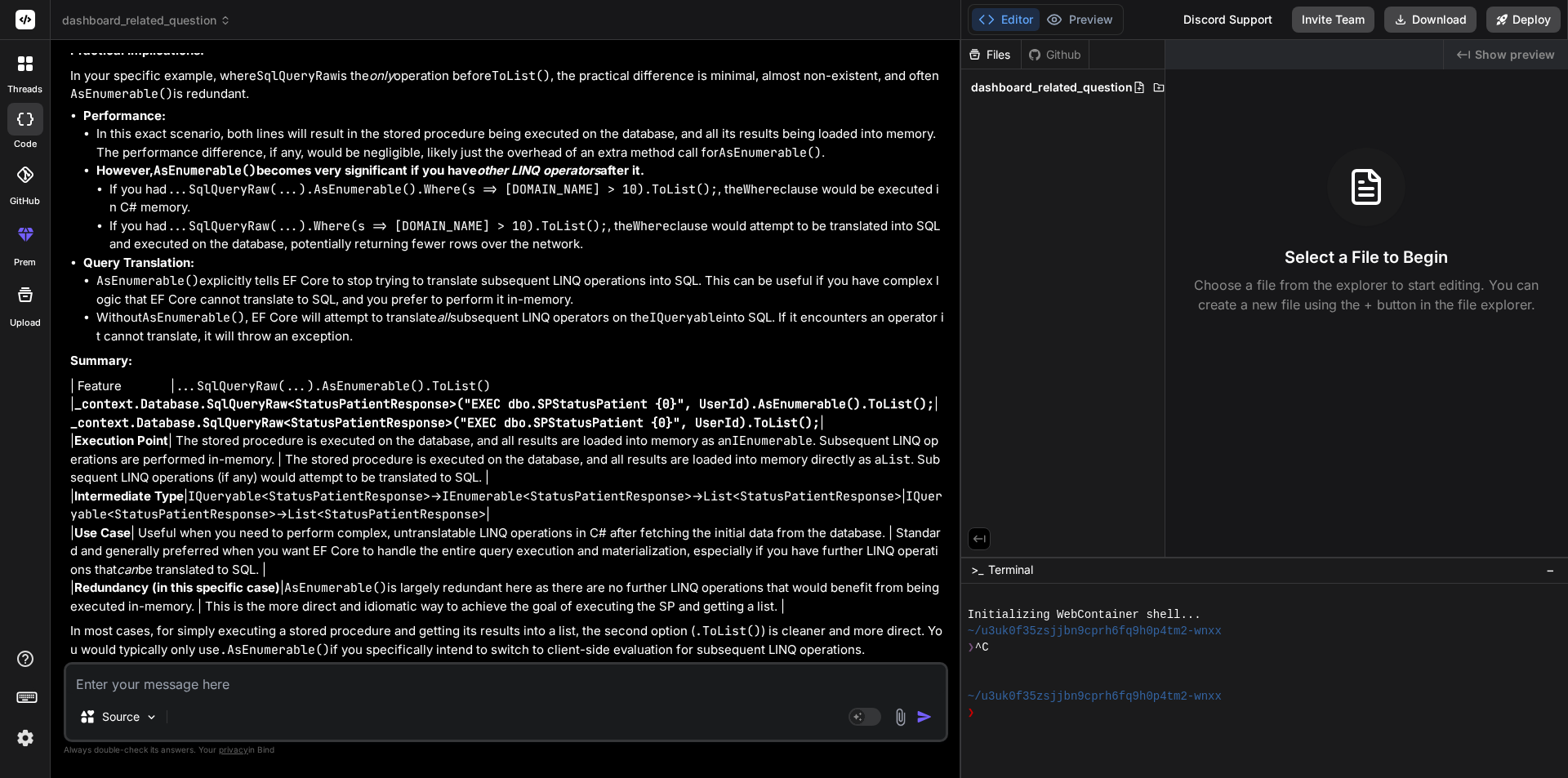
drag, startPoint x: 228, startPoint y: 312, endPoint x: 299, endPoint y: 331, distance: 73.5
drag, startPoint x: 124, startPoint y: 352, endPoint x: 436, endPoint y: 351, distance: 312.0
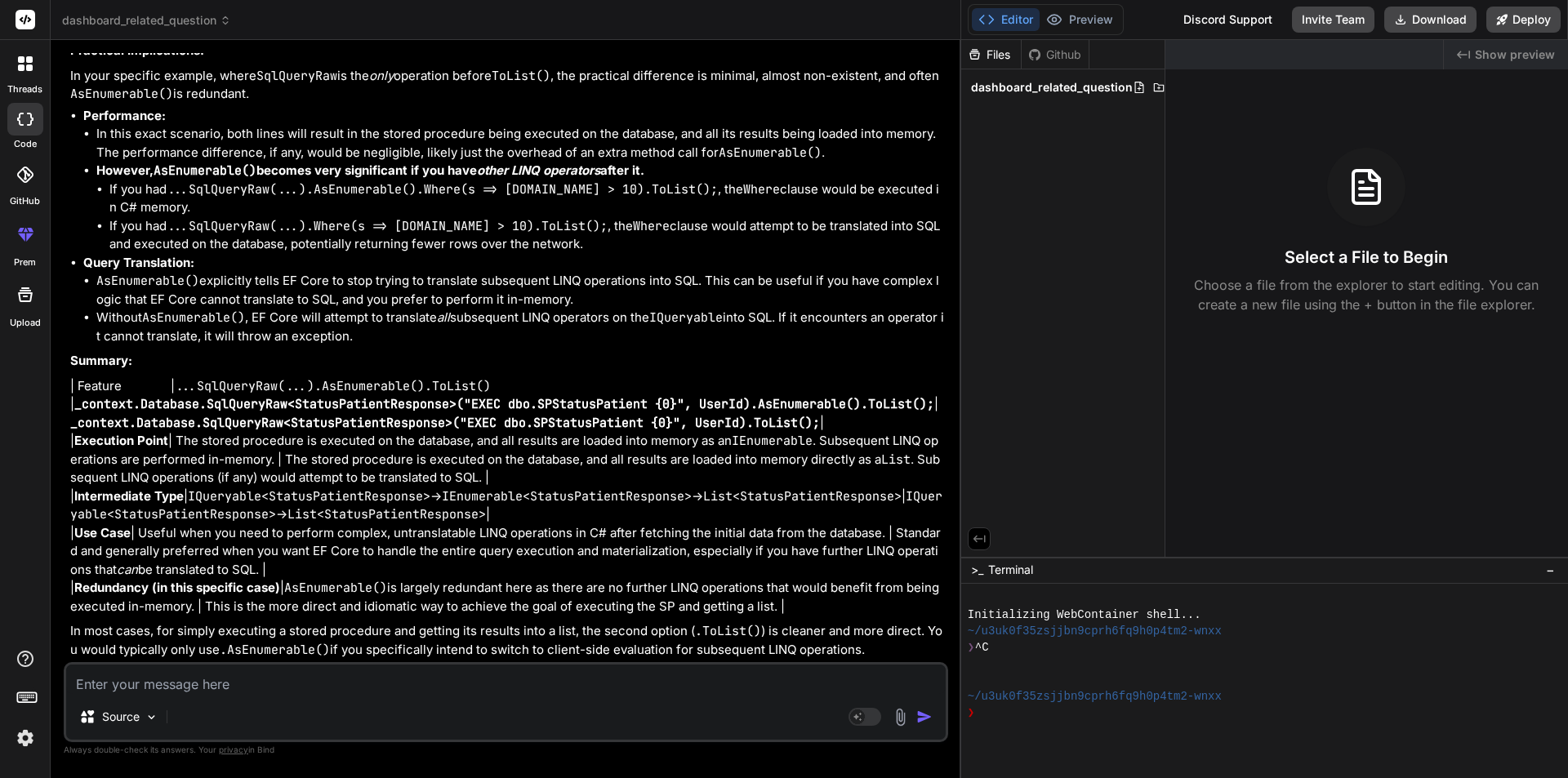
drag, startPoint x: 435, startPoint y: 351, endPoint x: 651, endPoint y: 350, distance: 216.0
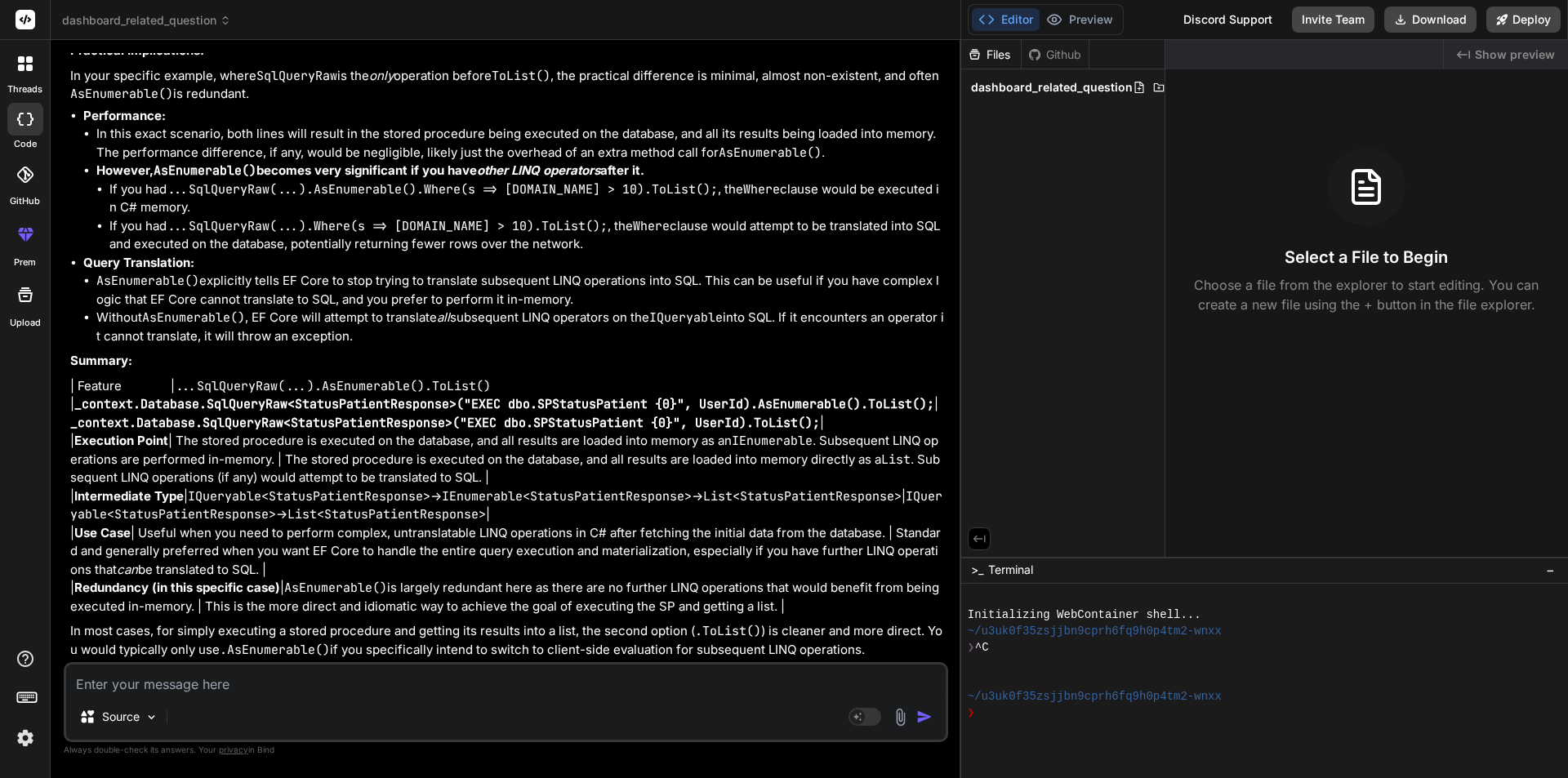
drag, startPoint x: 857, startPoint y: 350, endPoint x: 589, endPoint y: 368, distance: 268.6
drag, startPoint x: 127, startPoint y: 382, endPoint x: 433, endPoint y: 345, distance: 308.2
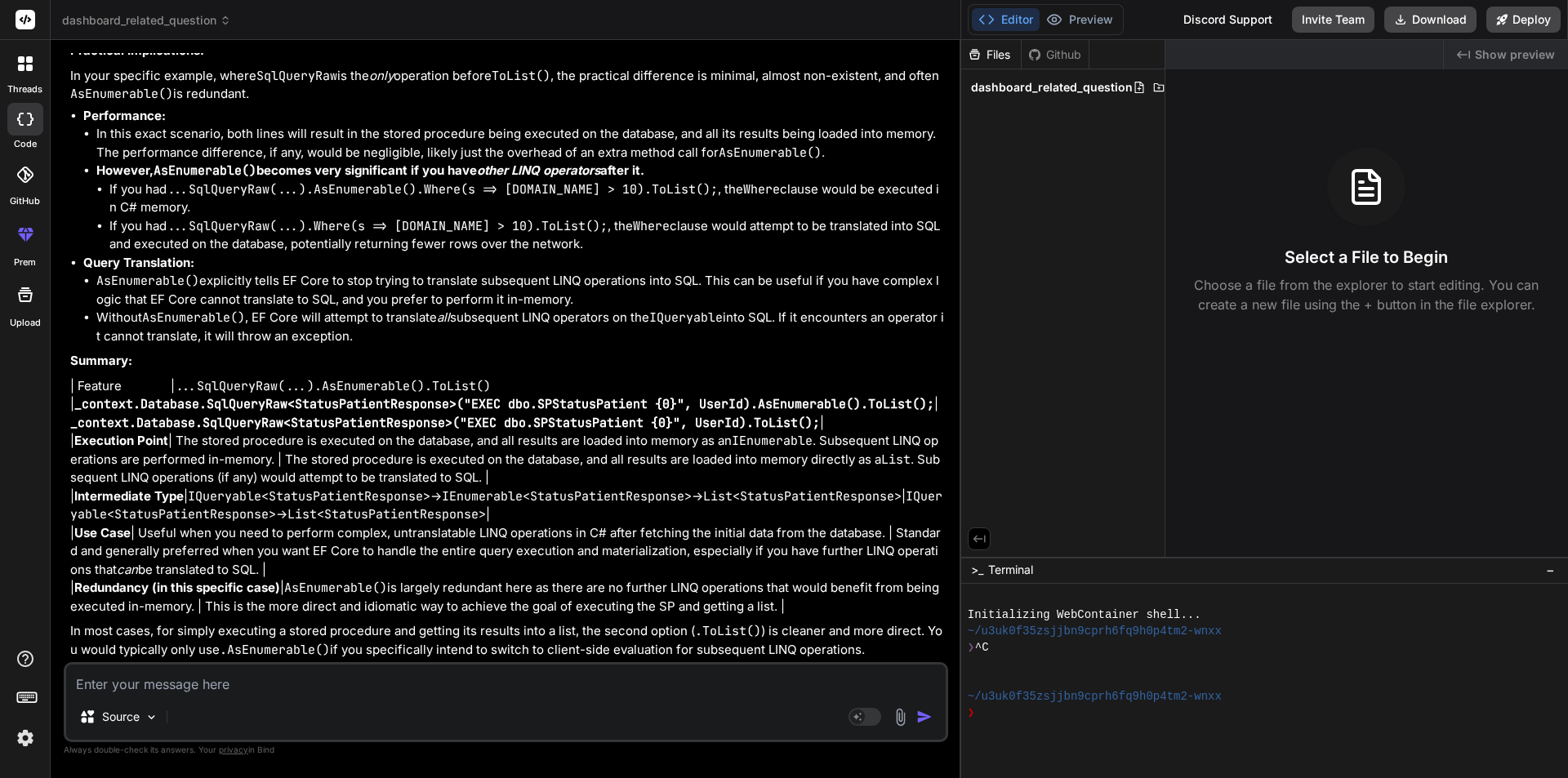
drag, startPoint x: 433, startPoint y: 345, endPoint x: 670, endPoint y: 380, distance: 239.6
drag, startPoint x: 677, startPoint y: 384, endPoint x: 140, endPoint y: 405, distance: 537.4
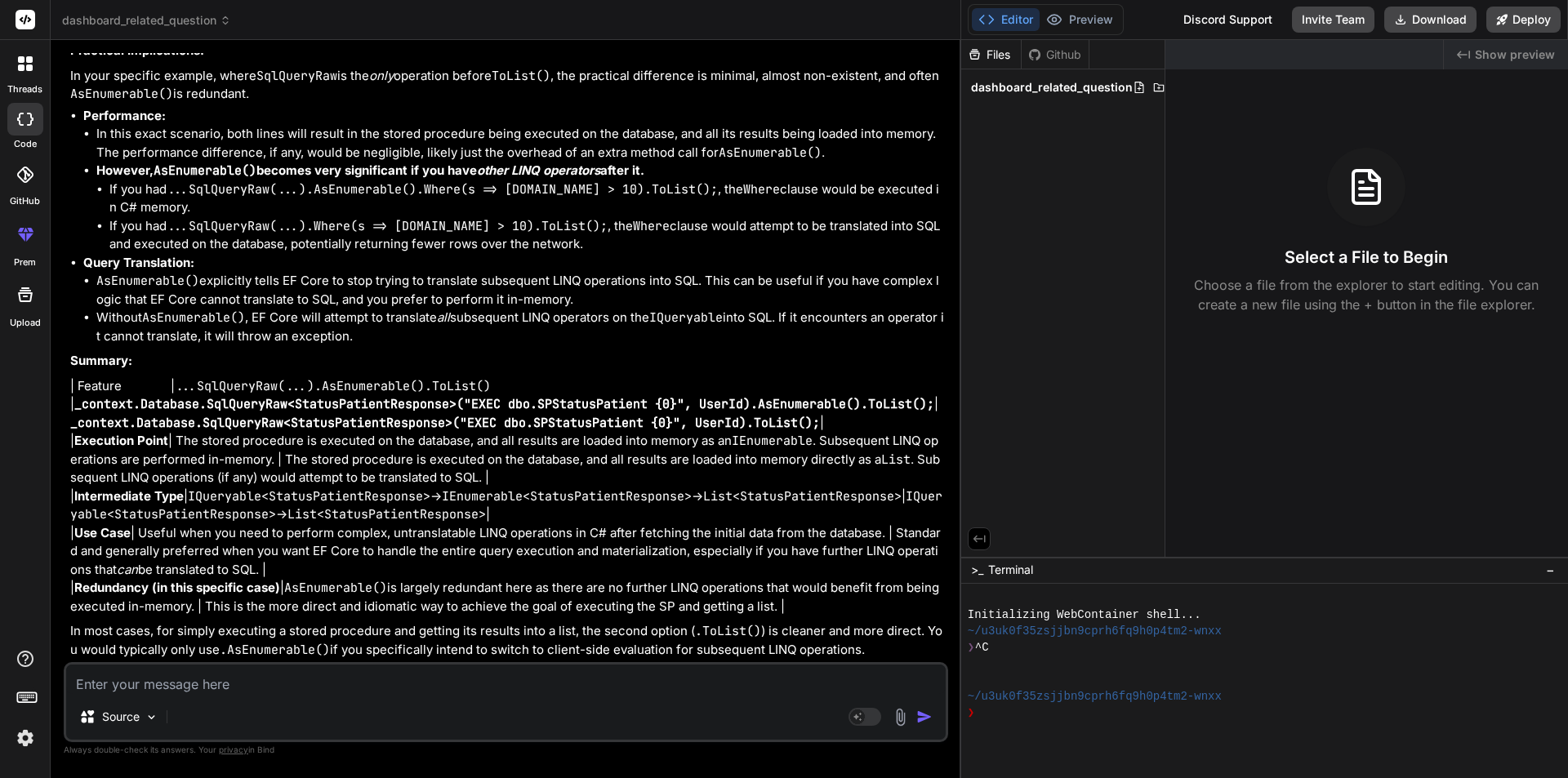
drag, startPoint x: 147, startPoint y: 405, endPoint x: 170, endPoint y: 403, distance: 23.1
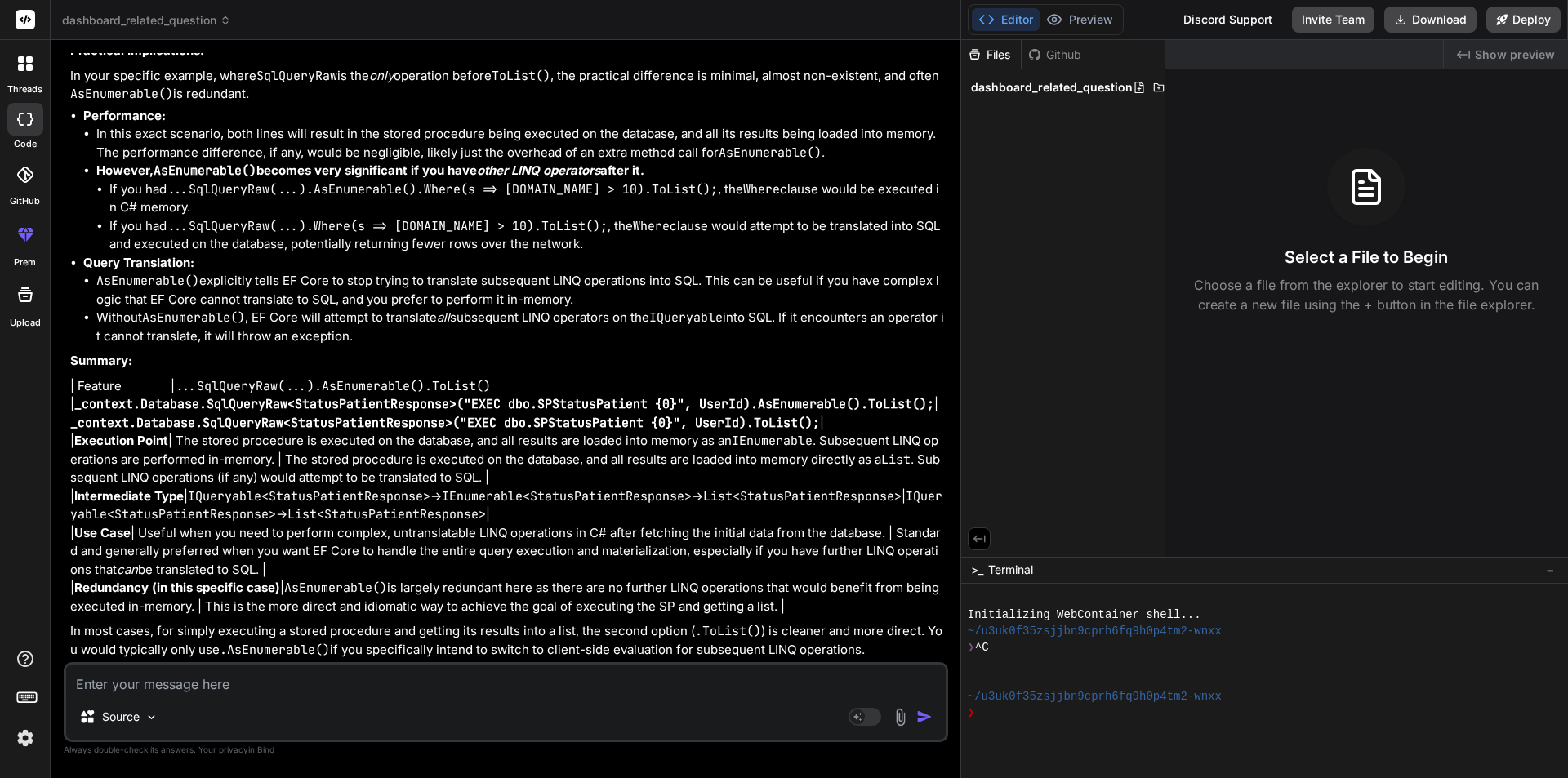
drag, startPoint x: 166, startPoint y: 404, endPoint x: 670, endPoint y: 398, distance: 504.0
drag, startPoint x: 183, startPoint y: 423, endPoint x: 951, endPoint y: 420, distance: 768.0
click at [951, 420] on div "Bind AI Web Search Created with Pixso. Code Generator You Hi Bind AI Hello! How…" at bounding box center [505, 408] width 911 height 737
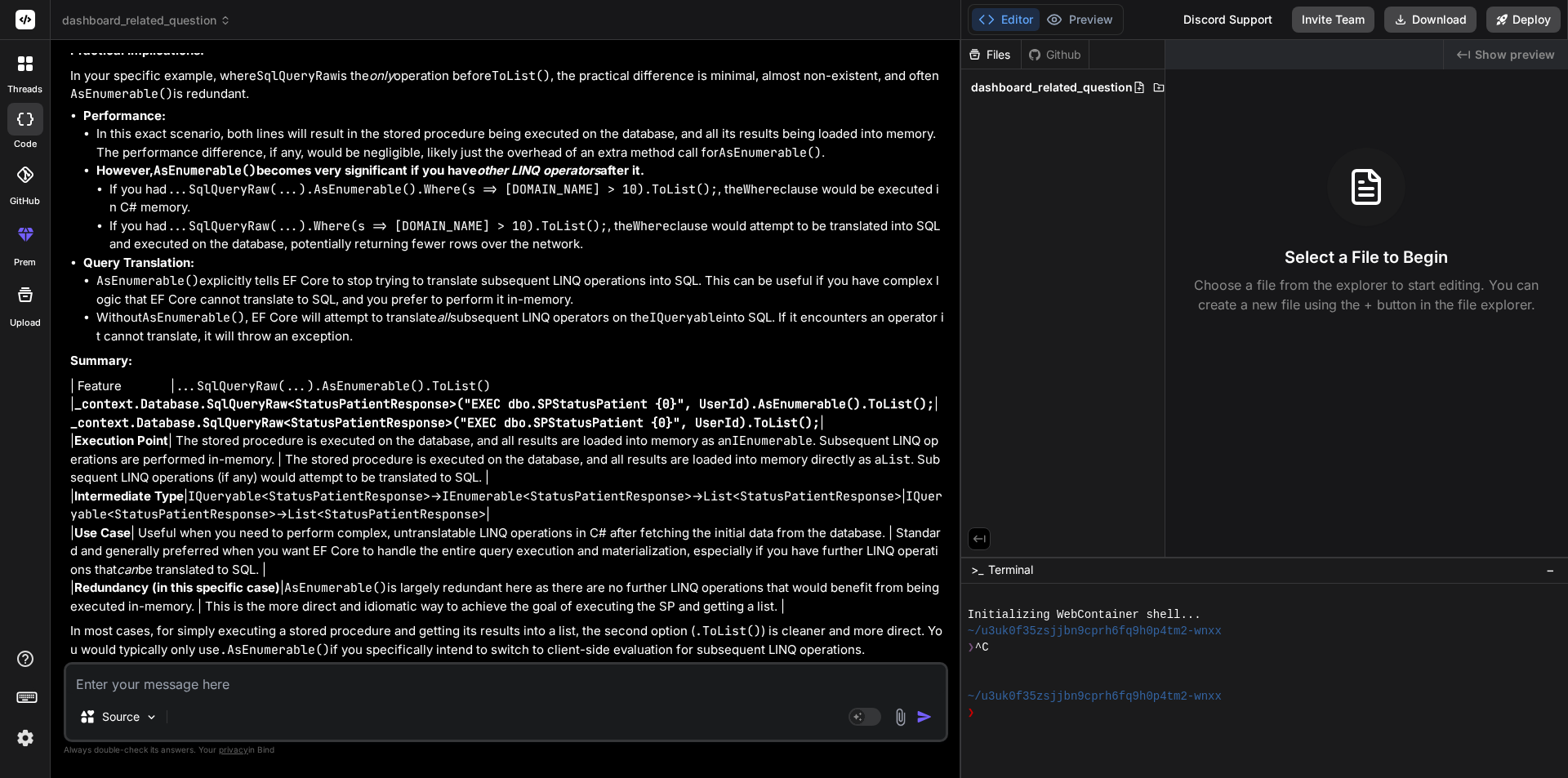
drag, startPoint x: 174, startPoint y: 440, endPoint x: 479, endPoint y: 439, distance: 305.0
click at [479, 439] on p "| Feature | ...SqlQueryRaw(...).AsEnumerable().ToList() | _context.Database.Sql…" at bounding box center [508, 496] width 875 height 239
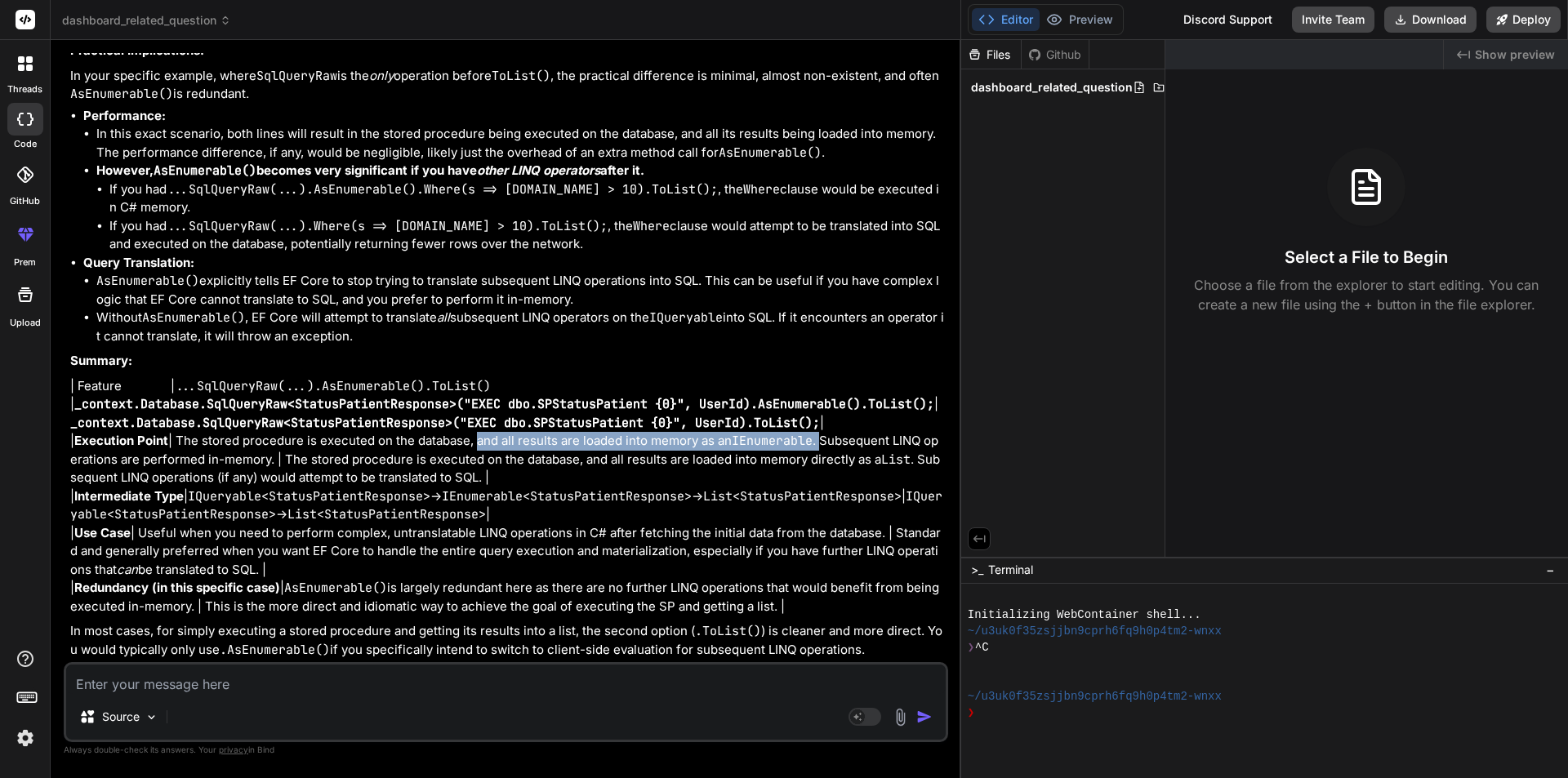
drag, startPoint x: 479, startPoint y: 439, endPoint x: 827, endPoint y: 444, distance: 348.0
click at [827, 444] on p "| Feature | ...SqlQueryRaw(...).AsEnumerable().ToList() | _context.Database.Sql…" at bounding box center [508, 496] width 875 height 239
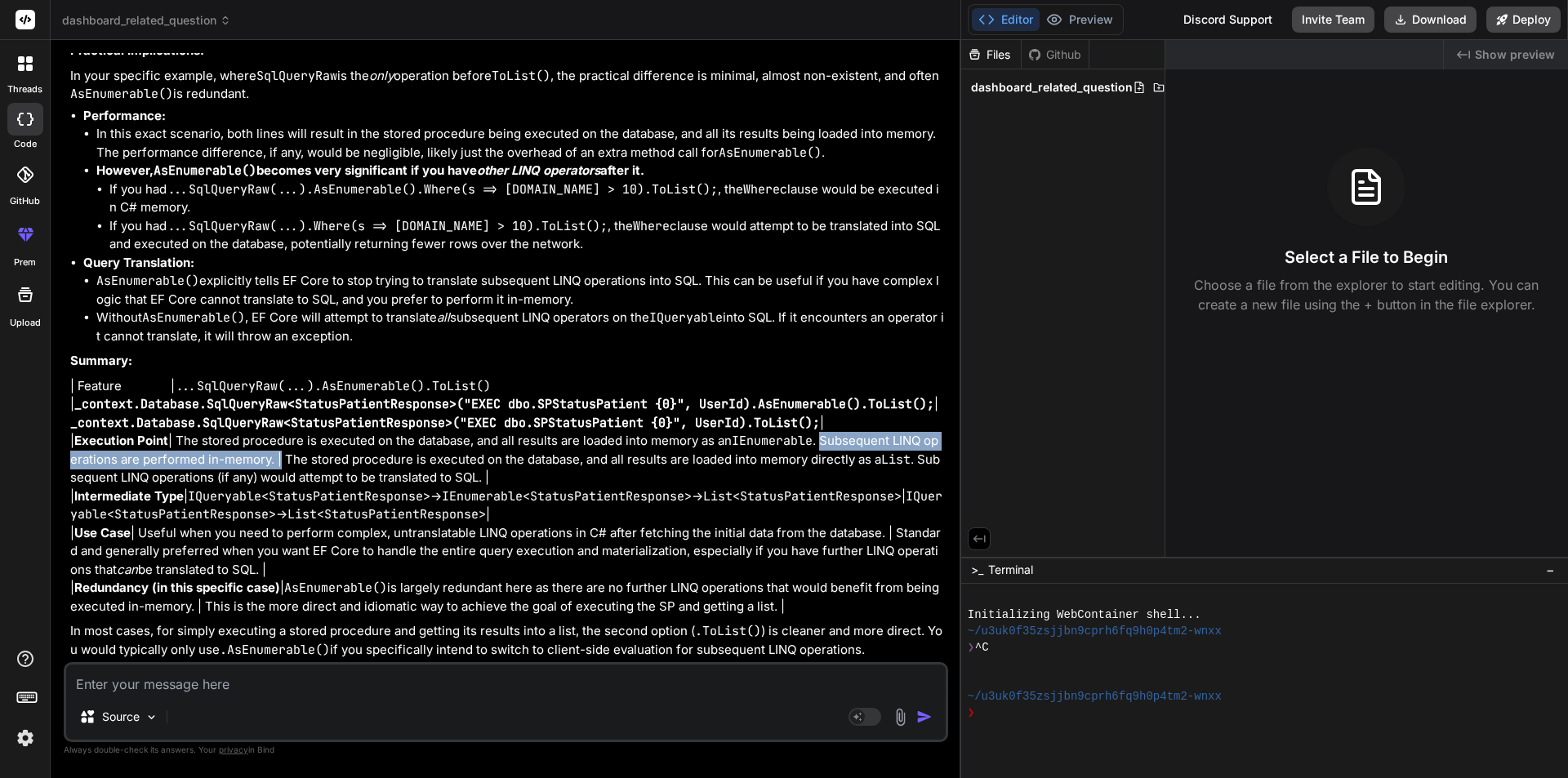
drag, startPoint x: 829, startPoint y: 442, endPoint x: 290, endPoint y: 457, distance: 539.2
click at [290, 457] on p "| Feature | ...SqlQueryRaw(...).AsEnumerable().ToList() | _context.Database.Sql…" at bounding box center [508, 496] width 875 height 239
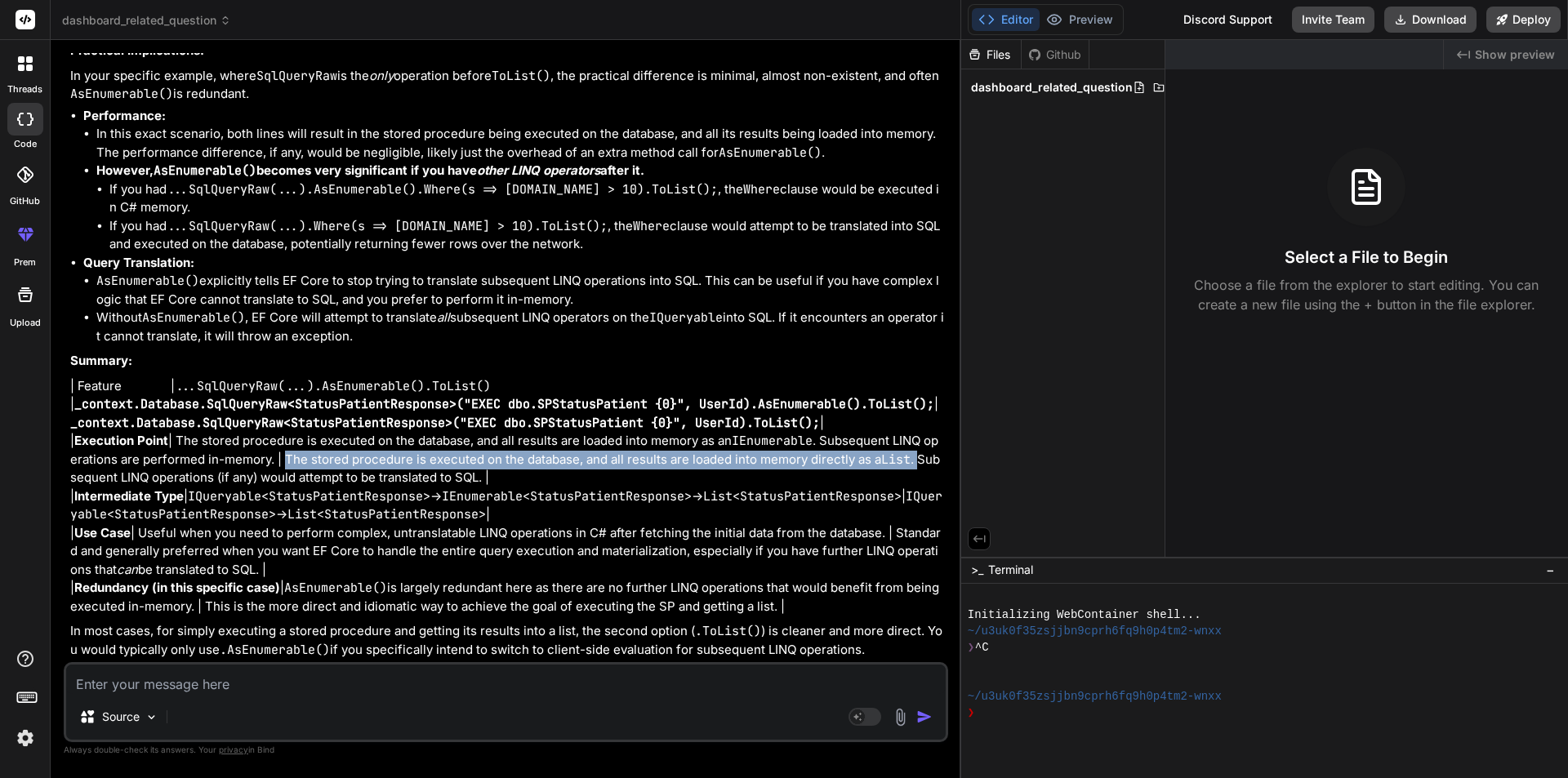
drag, startPoint x: 292, startPoint y: 458, endPoint x: 925, endPoint y: 464, distance: 633.0
click at [925, 464] on p "| Feature | ...SqlQueryRaw(...).AsEnumerable().ToList() | _context.Database.Sql…" at bounding box center [508, 496] width 875 height 239
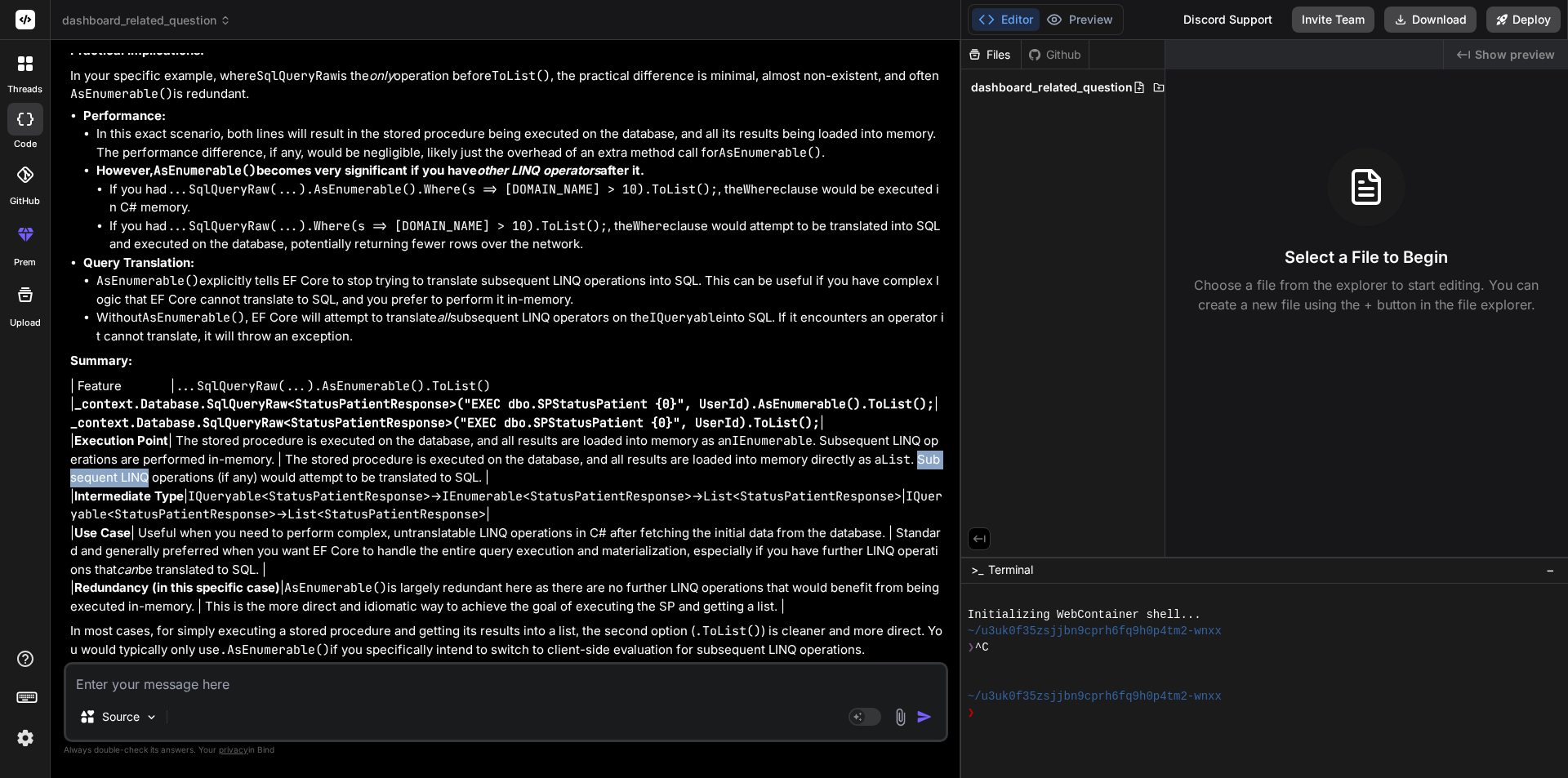
drag, startPoint x: 925, startPoint y: 464, endPoint x: 126, endPoint y: 476, distance: 799.1
click at [126, 476] on p "| Feature | ...SqlQueryRaw(...).AsEnumerable().ToList() | _context.Database.Sql…" at bounding box center [508, 496] width 875 height 239
click at [217, 477] on p "| Feature | ...SqlQueryRaw(...).AsEnumerable().ToList() | _context.Database.Sql…" at bounding box center [508, 496] width 875 height 239
drag, startPoint x: 384, startPoint y: 479, endPoint x: 550, endPoint y: 481, distance: 166.0
click at [550, 481] on p "| Feature | ...SqlQueryRaw(...).AsEnumerable().ToList() | _context.Database.Sql…" at bounding box center [508, 496] width 875 height 239
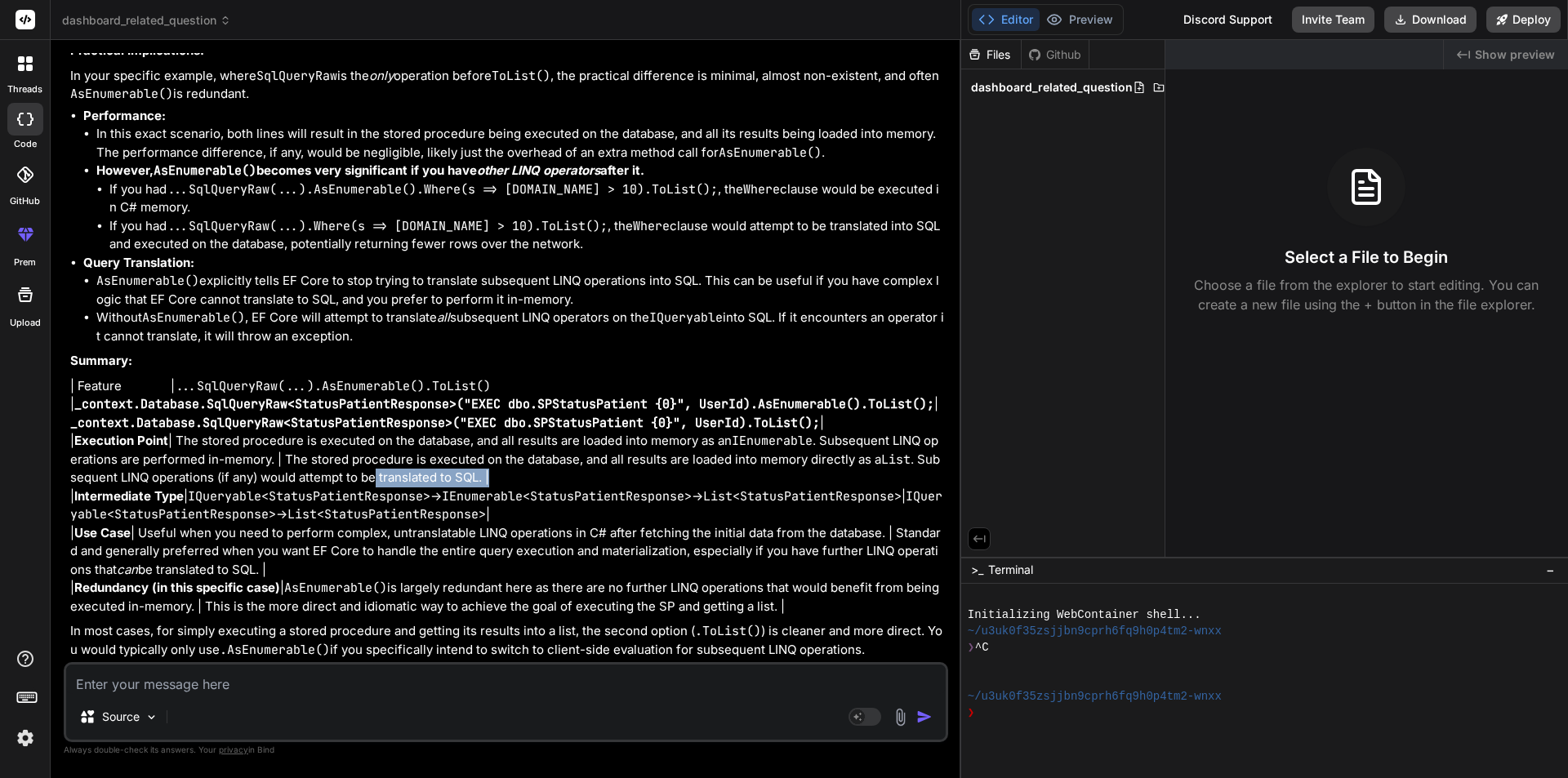
click at [550, 481] on p "| Feature | ...SqlQueryRaw(...).AsEnumerable().ToList() | _context.Database.Sql…" at bounding box center [508, 496] width 875 height 239
